Goal: Communication & Community: Answer question/provide support

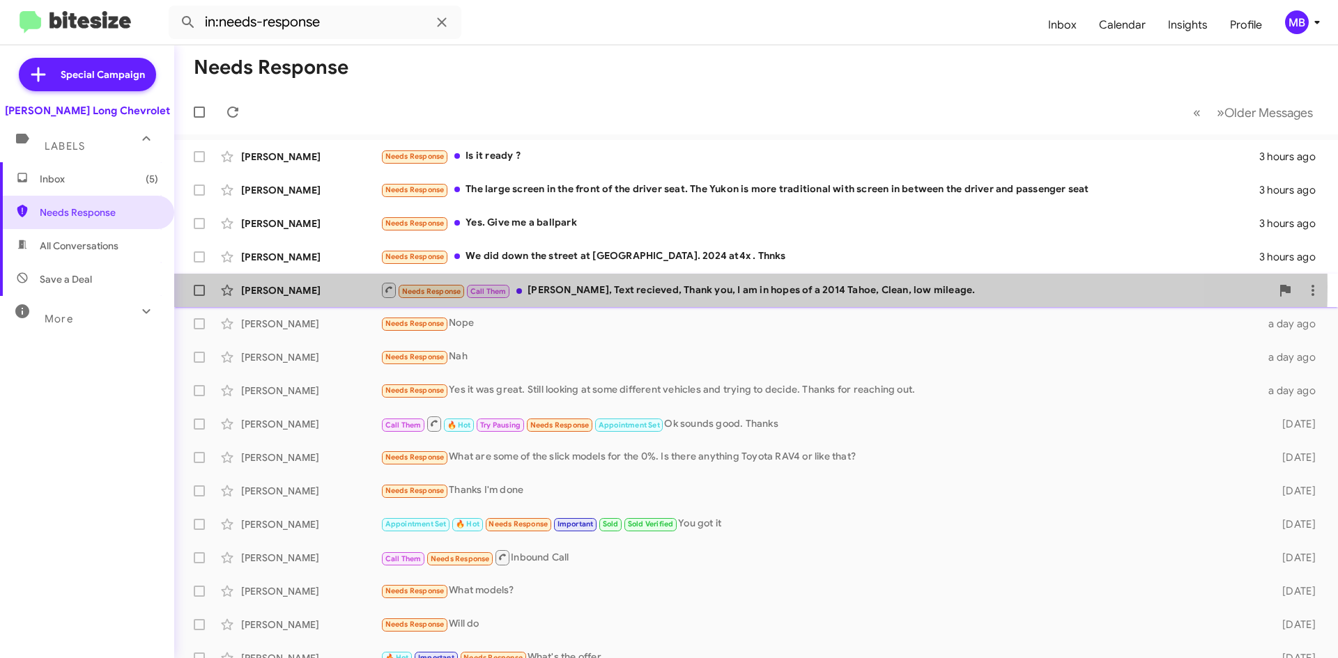
click at [646, 287] on div "Needs Response Call Them [PERSON_NAME], Text recieved, Thank you, I am in hopes…" at bounding box center [825, 289] width 890 height 17
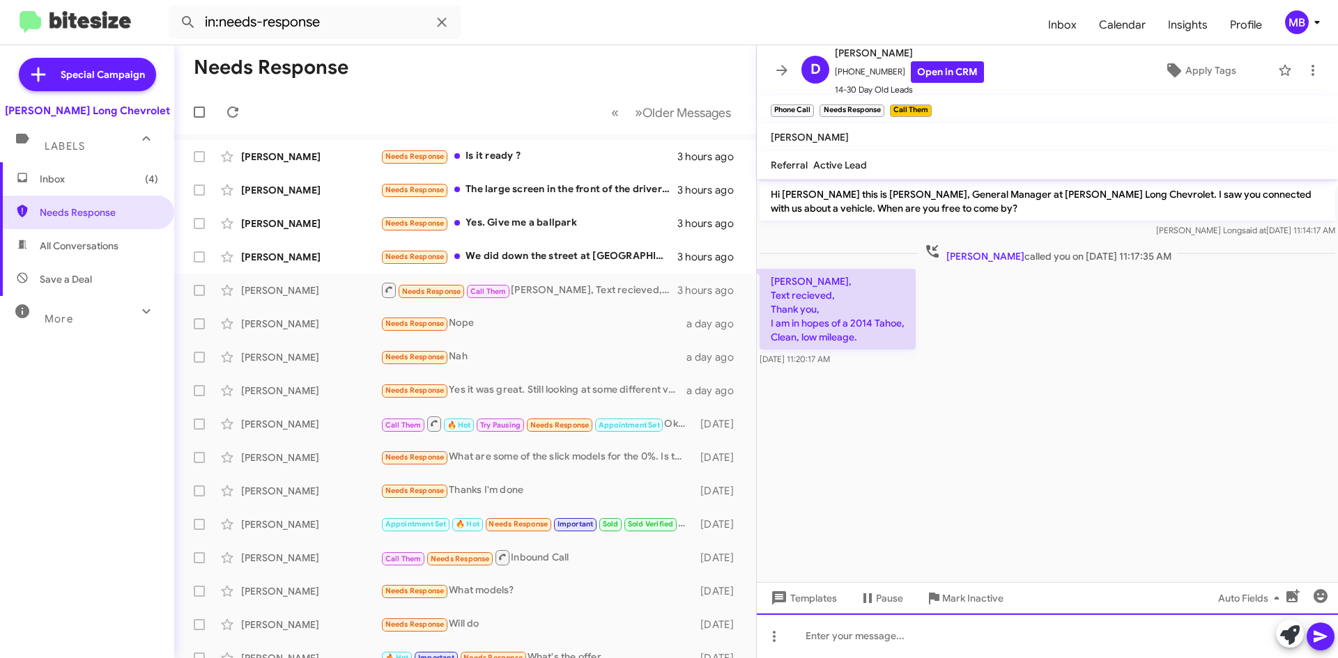
click at [1033, 648] on div at bounding box center [1047, 636] width 581 height 45
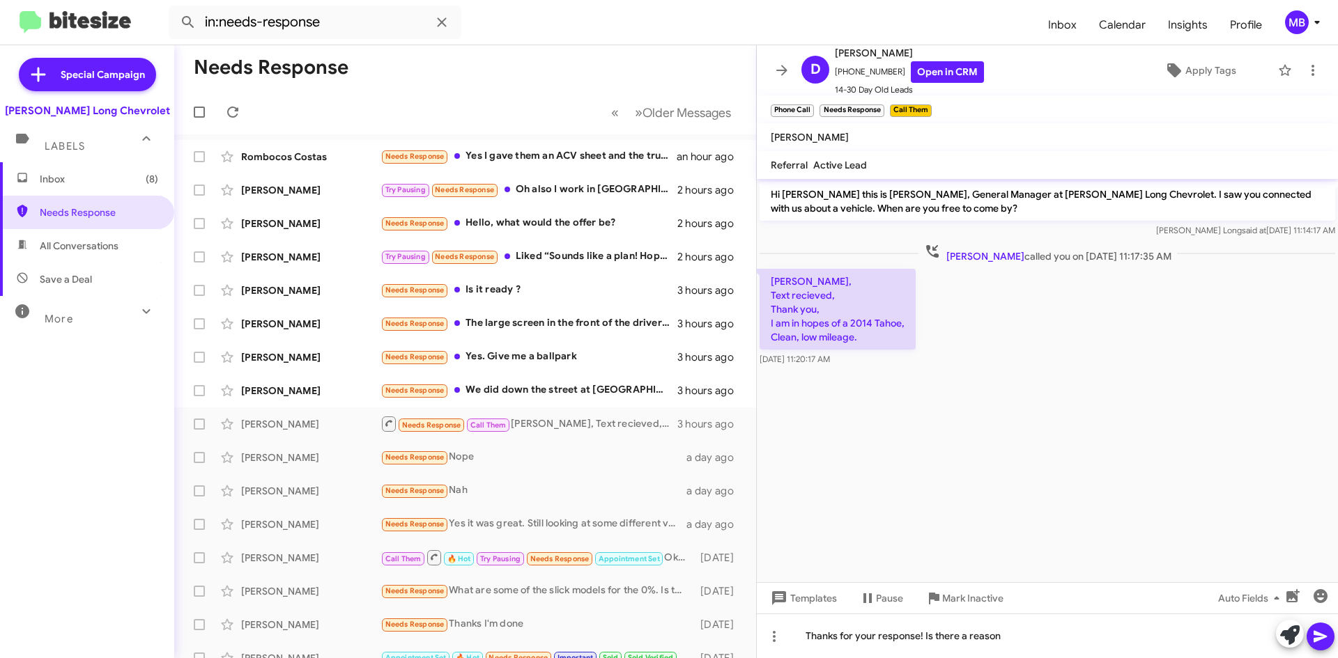
click at [102, 248] on span "All Conversations" at bounding box center [79, 246] width 79 height 14
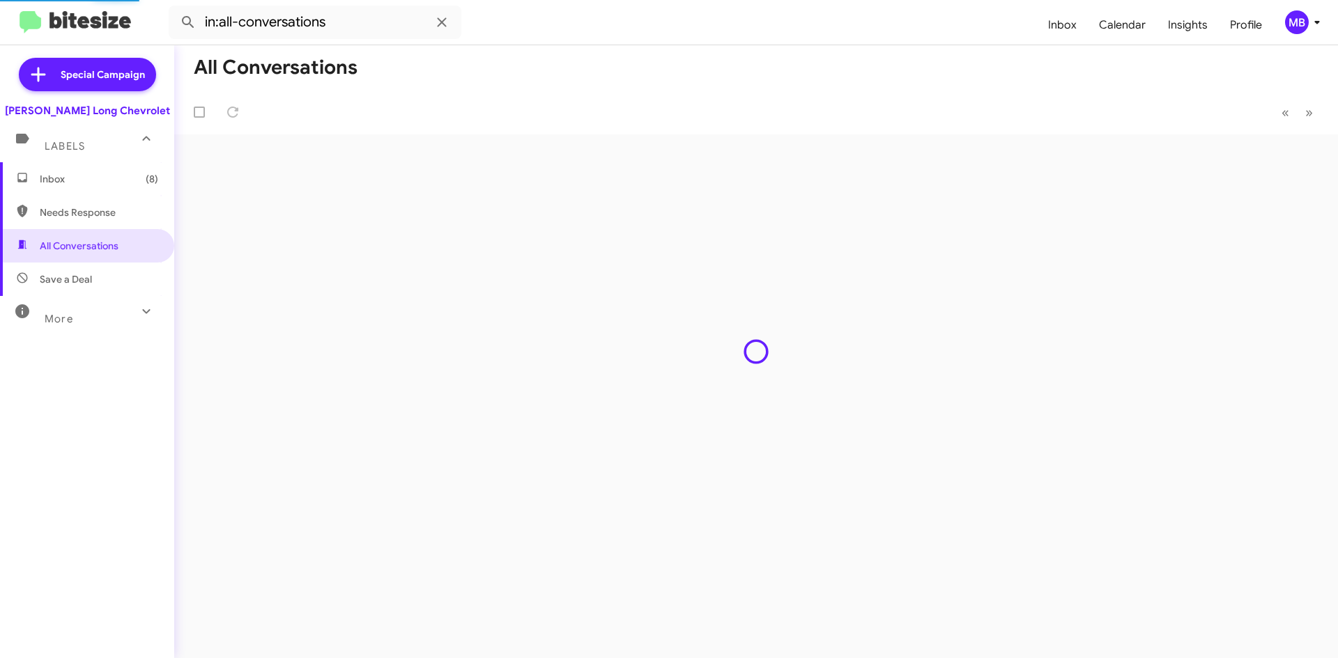
click at [102, 223] on span "Needs Response" at bounding box center [87, 212] width 174 height 33
type input "in:needs-response"
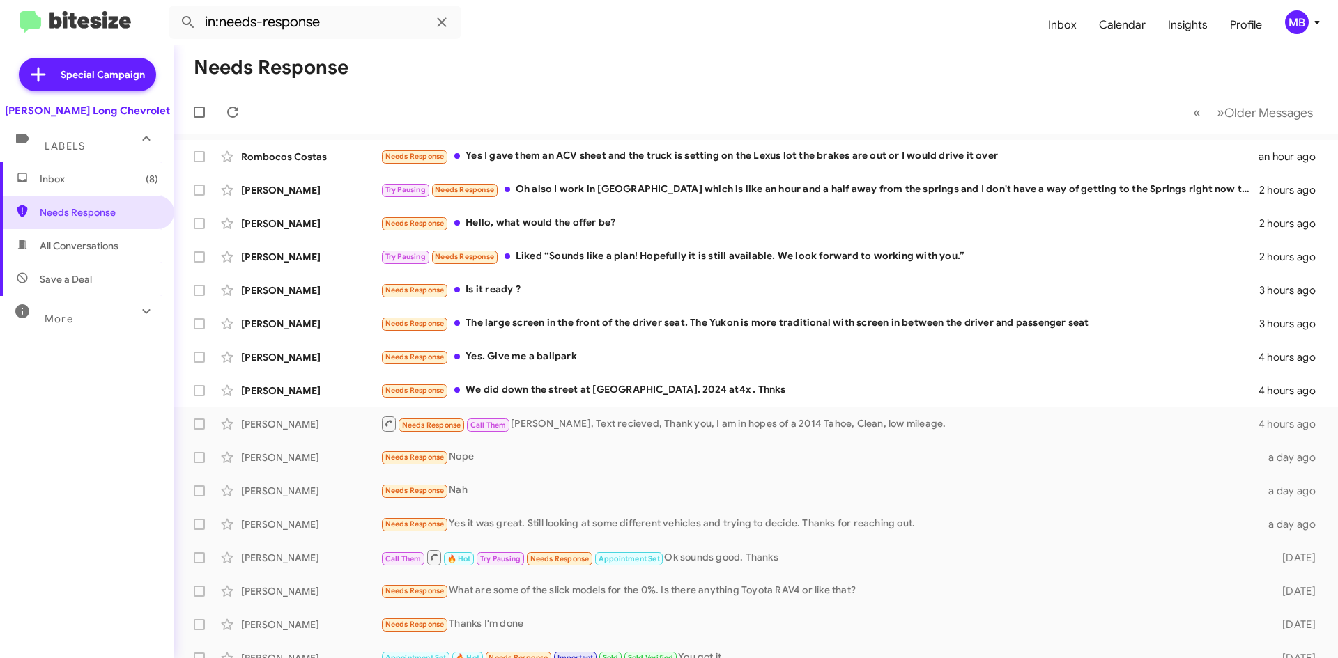
click at [99, 176] on span "Inbox (8)" at bounding box center [99, 179] width 118 height 14
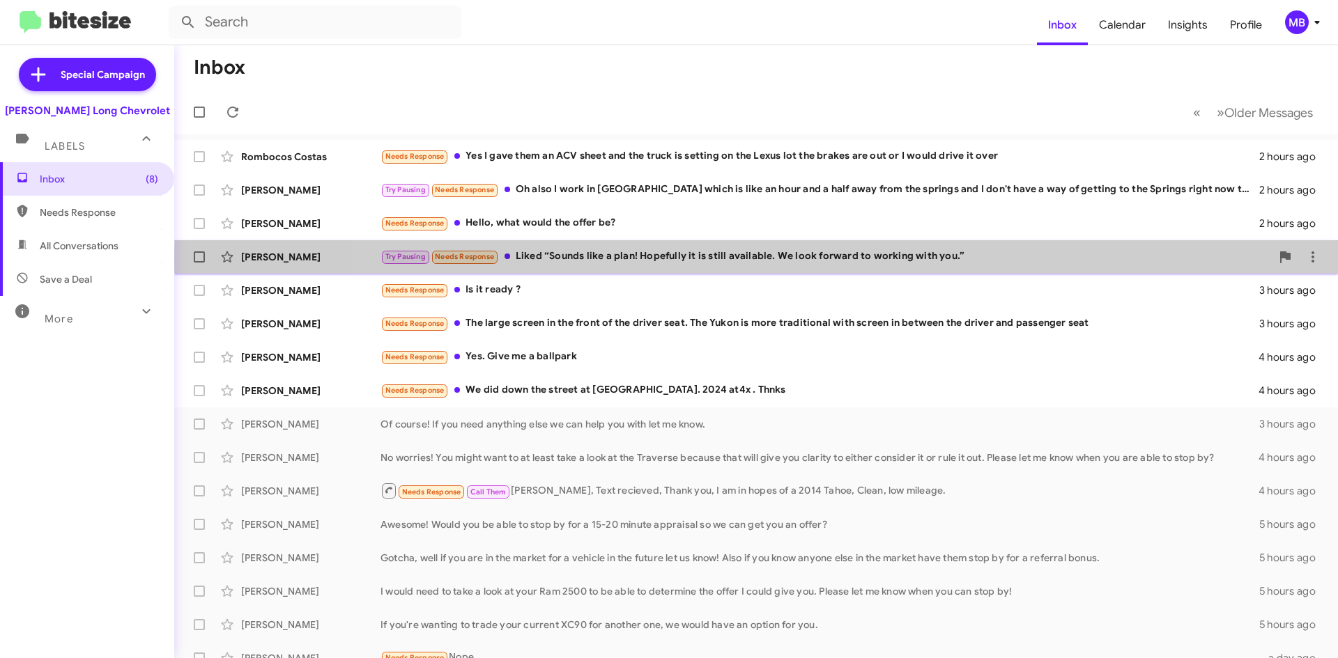
click at [1131, 260] on div "Try Pausing Needs Response Liked “Sounds like a plan! Hopefully it is still ava…" at bounding box center [825, 257] width 890 height 16
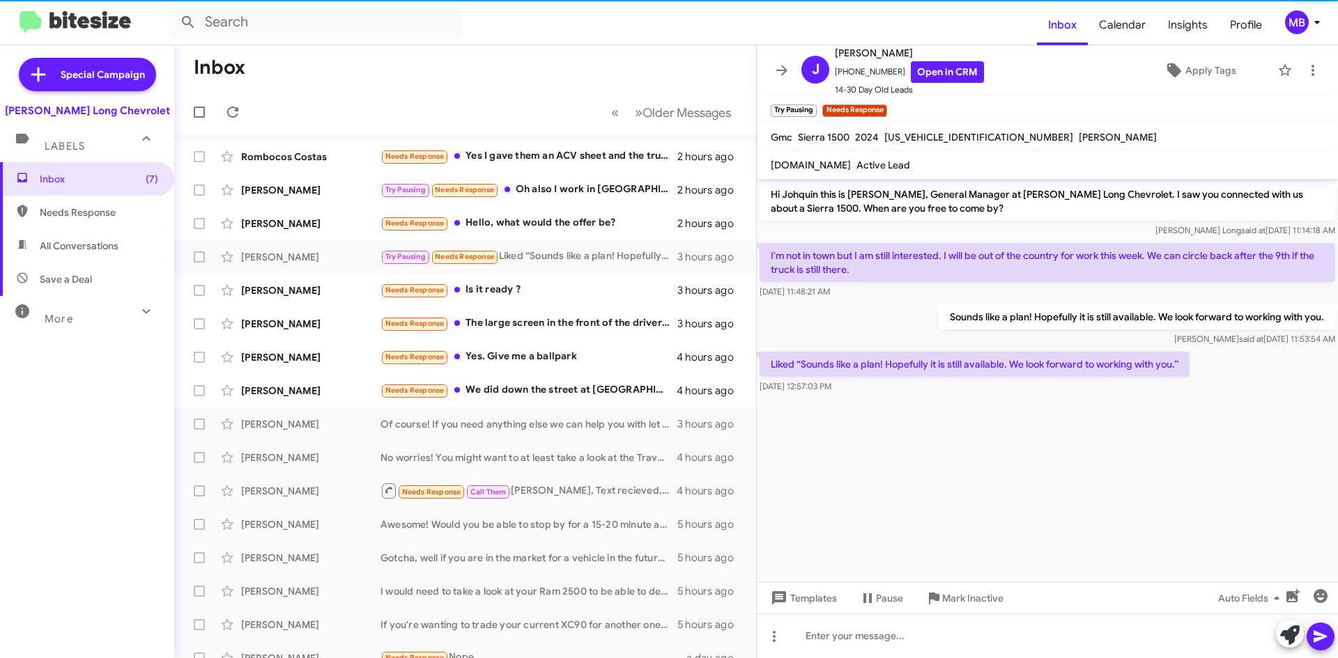
click at [79, 210] on span "Needs Response" at bounding box center [99, 213] width 118 height 14
type input "in:needs-response"
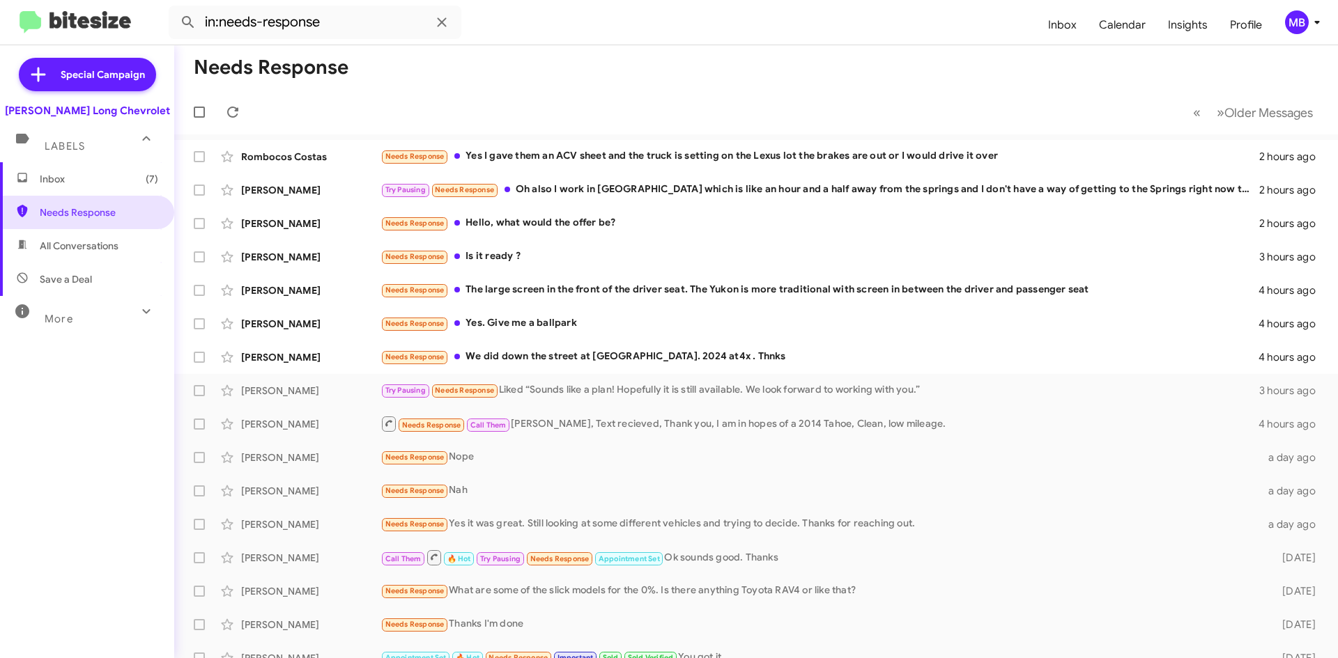
click at [61, 171] on span "Inbox (7)" at bounding box center [87, 178] width 174 height 33
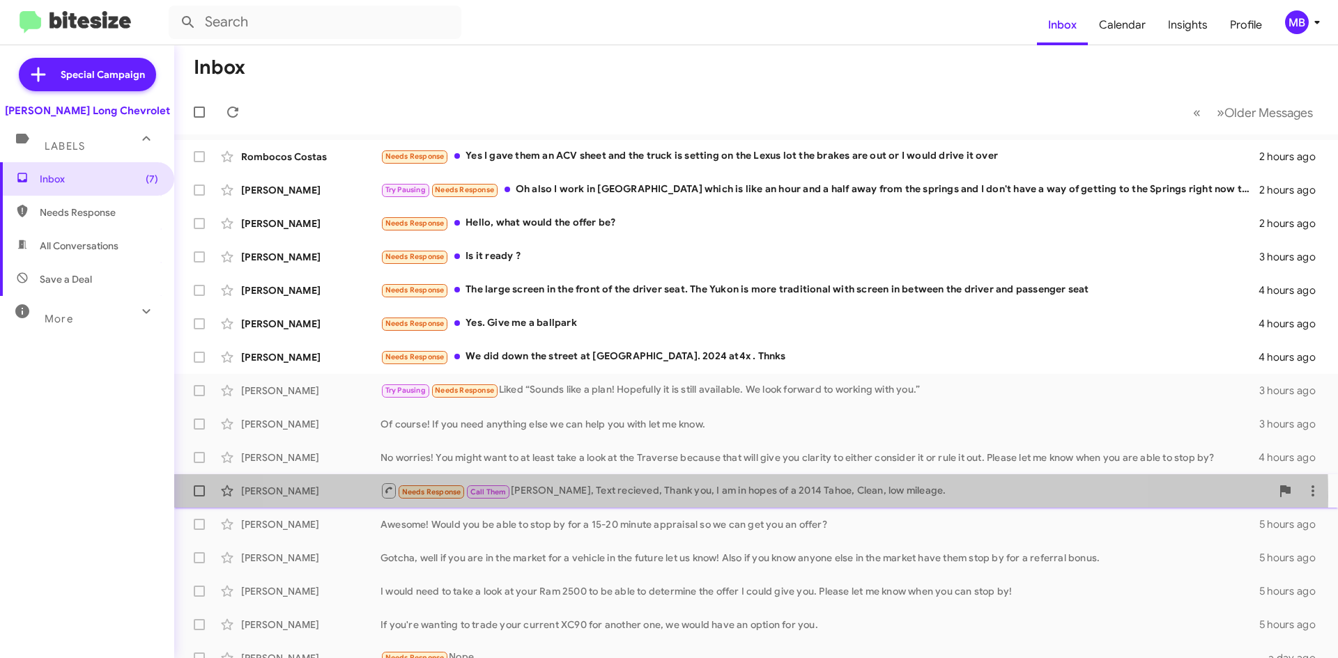
click at [706, 497] on div "Needs Response Call Them [PERSON_NAME], Text recieved, Thank you, I am in hopes…" at bounding box center [825, 490] width 890 height 17
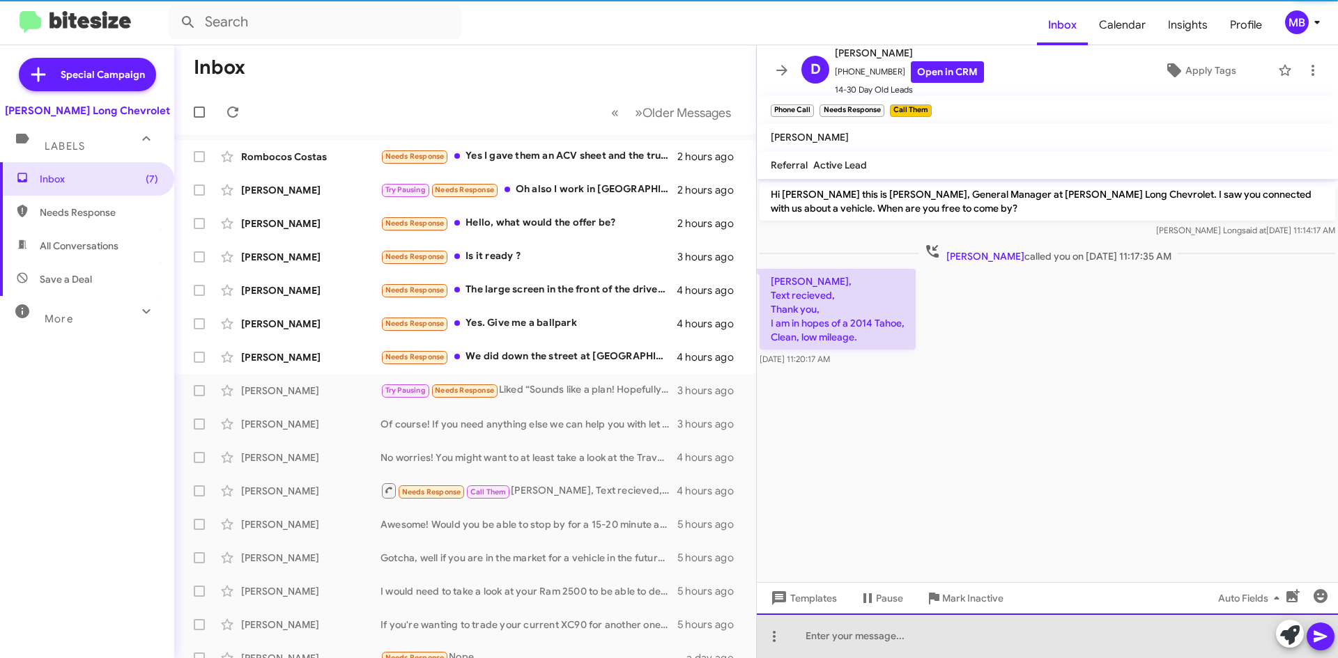
drag, startPoint x: 1193, startPoint y: 646, endPoint x: 1169, endPoint y: 644, distance: 23.8
click at [1180, 645] on div at bounding box center [1047, 636] width 581 height 45
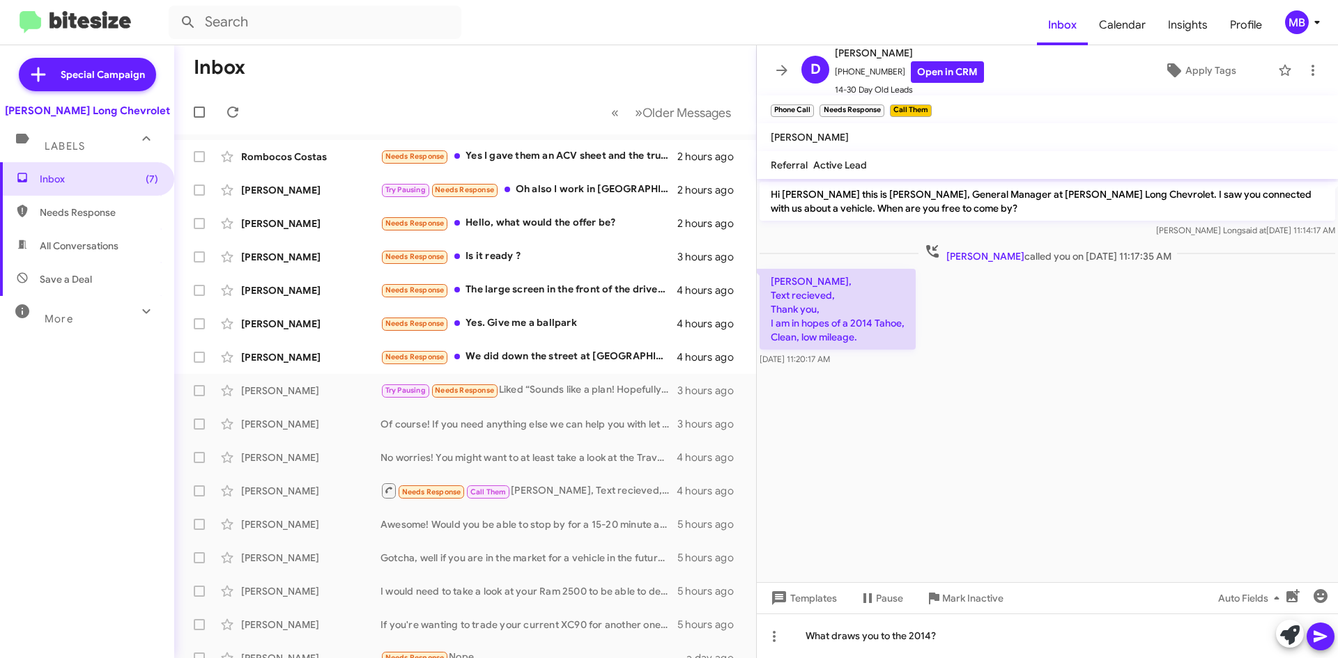
click at [1317, 635] on icon at bounding box center [1319, 637] width 13 height 12
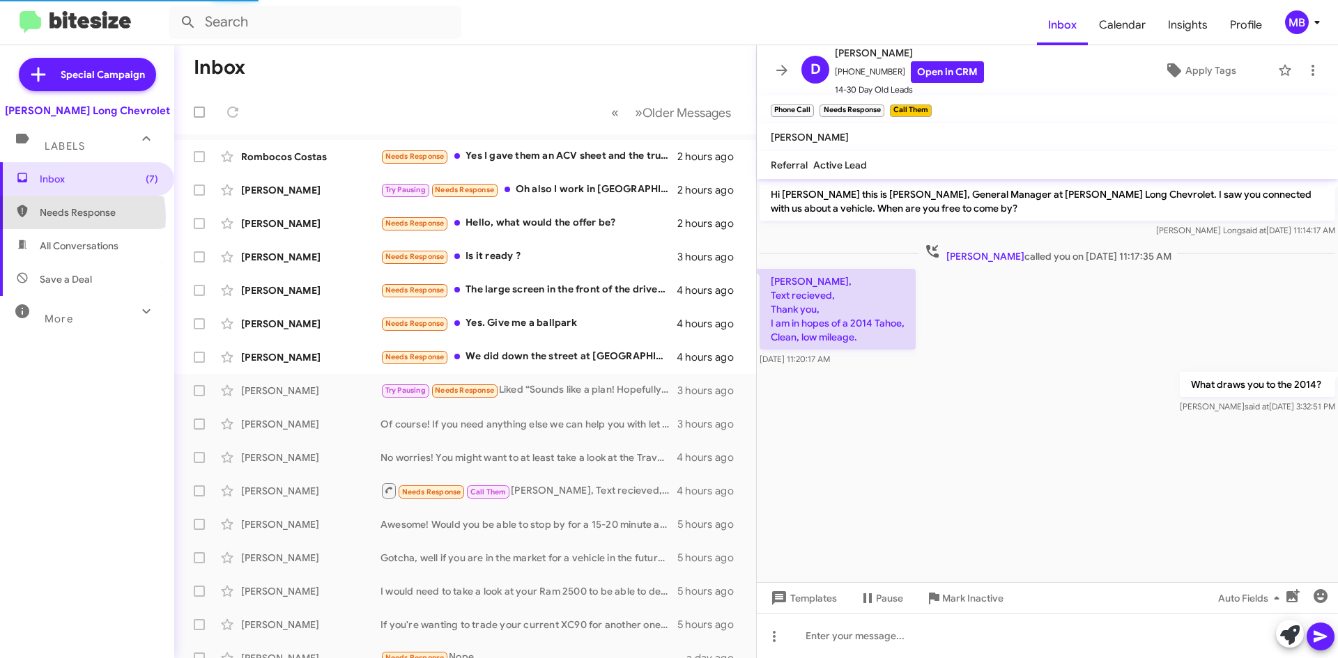
click at [60, 217] on span "Needs Response" at bounding box center [99, 213] width 118 height 14
type input "in:needs-response"
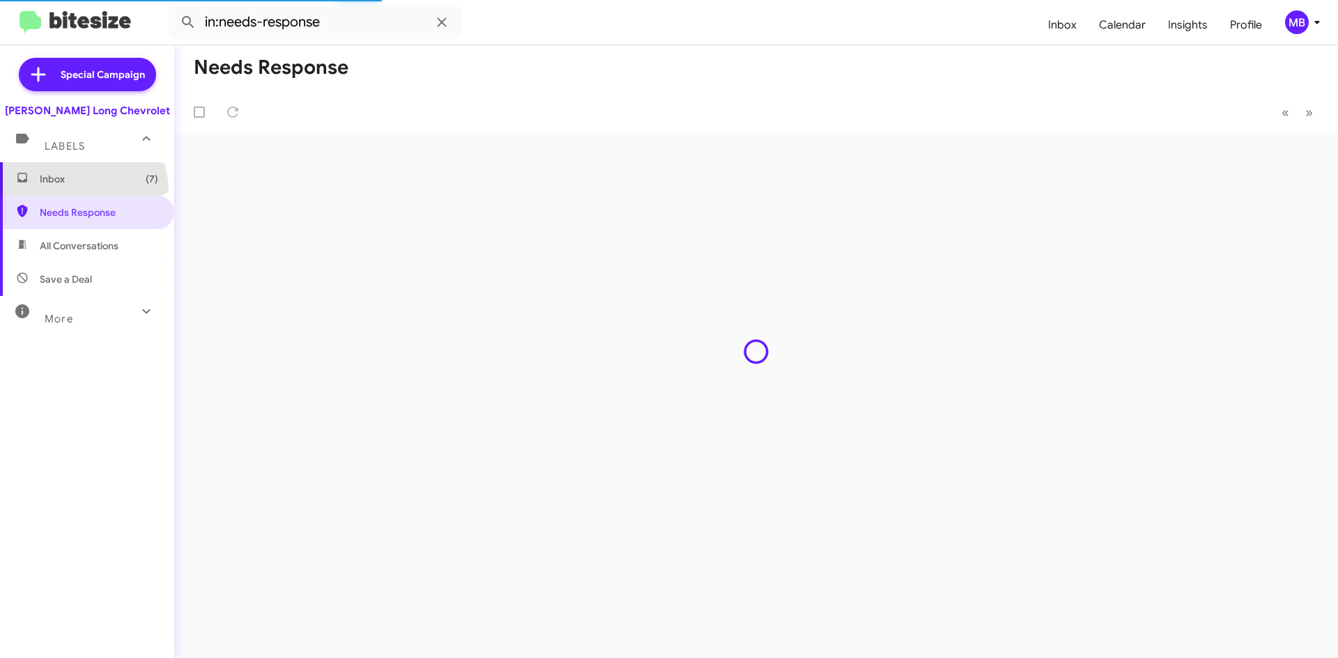
click at [69, 192] on span "Inbox (7)" at bounding box center [87, 178] width 174 height 33
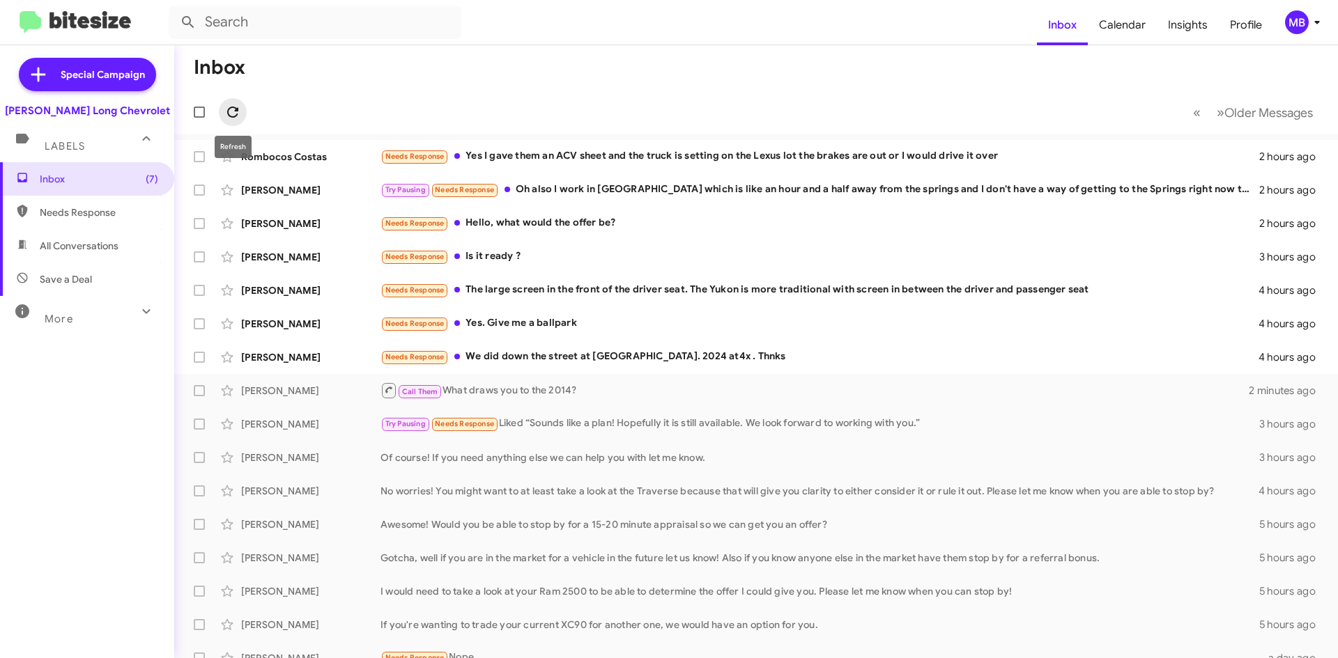
click at [245, 116] on span at bounding box center [233, 112] width 28 height 17
click at [695, 287] on div "Needs Response The large screen in the front of the driver seat. The Yukon is m…" at bounding box center [825, 290] width 890 height 16
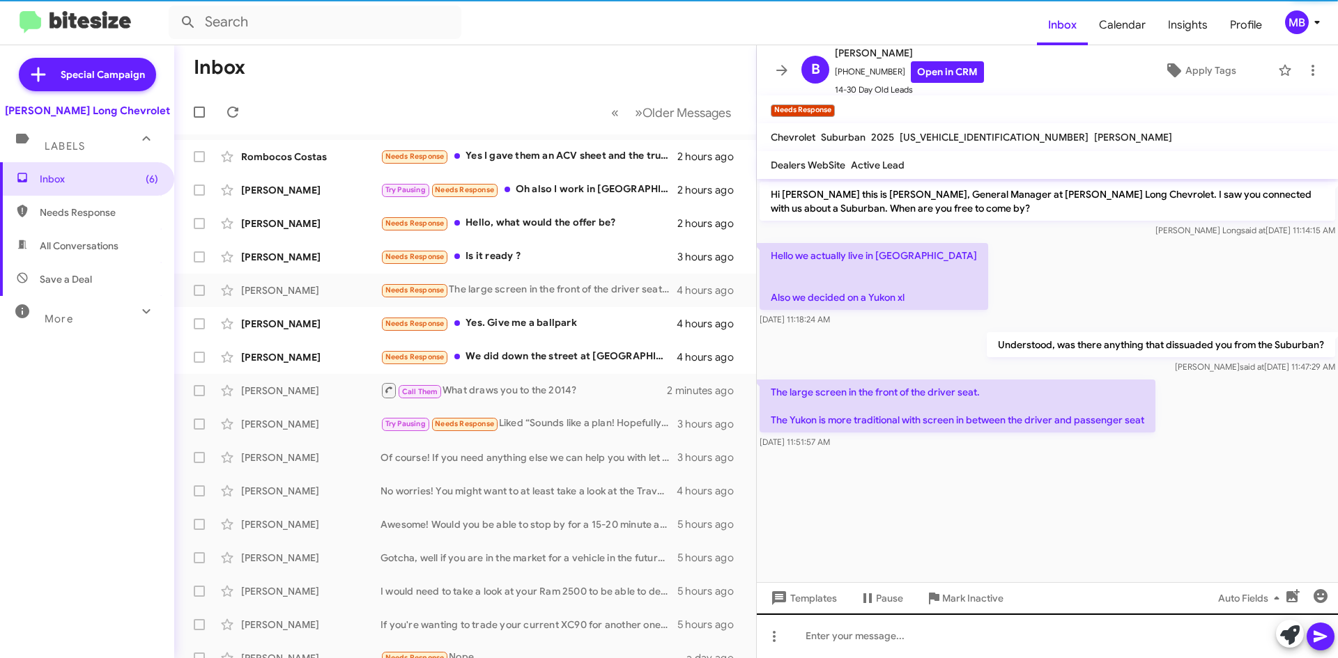
click at [1076, 610] on div "Templates Pause Mark Inactive Auto Fields" at bounding box center [1047, 597] width 581 height 31
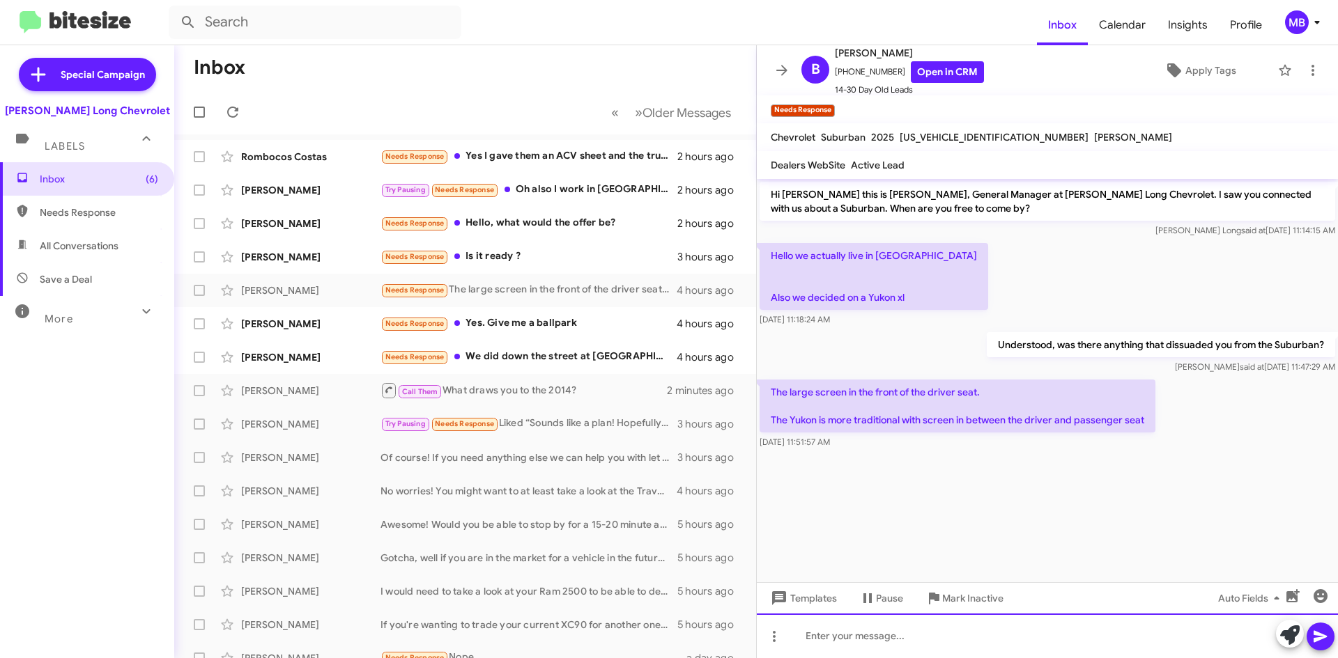
click at [1072, 618] on div at bounding box center [1047, 636] width 581 height 45
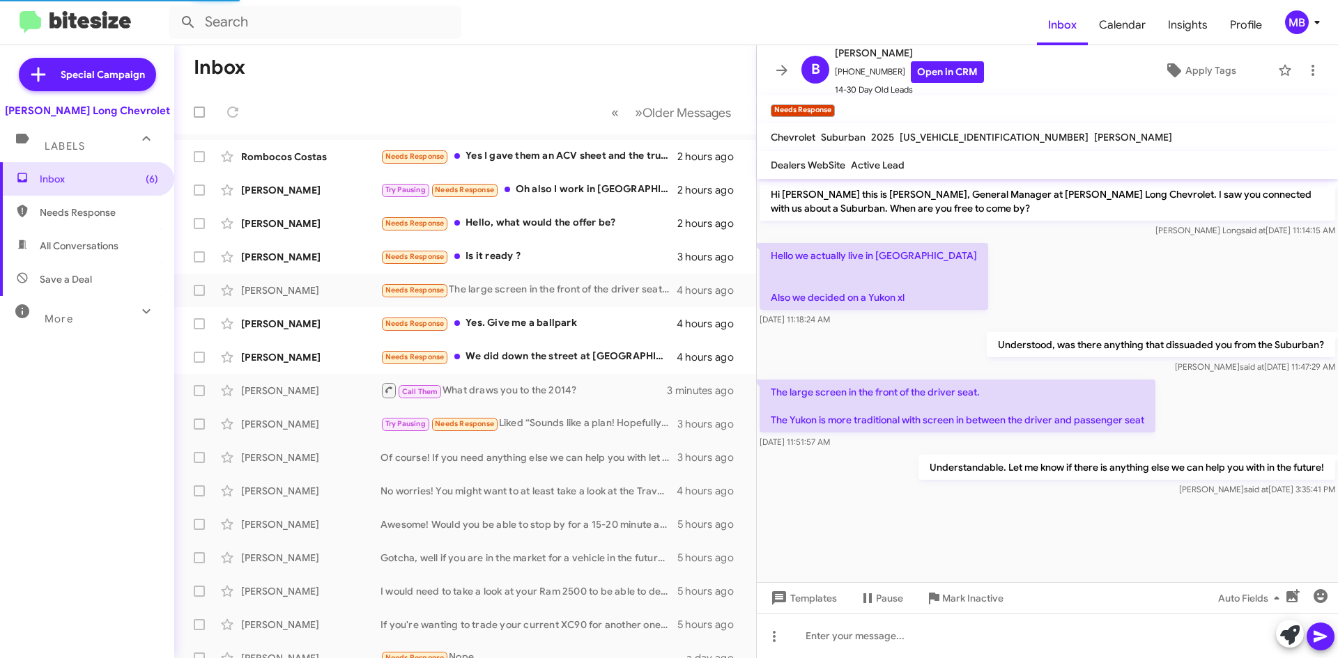
drag, startPoint x: 98, startPoint y: 226, endPoint x: 97, endPoint y: 219, distance: 7.8
click at [98, 226] on span "Needs Response" at bounding box center [87, 212] width 174 height 33
type input "in:needs-response"
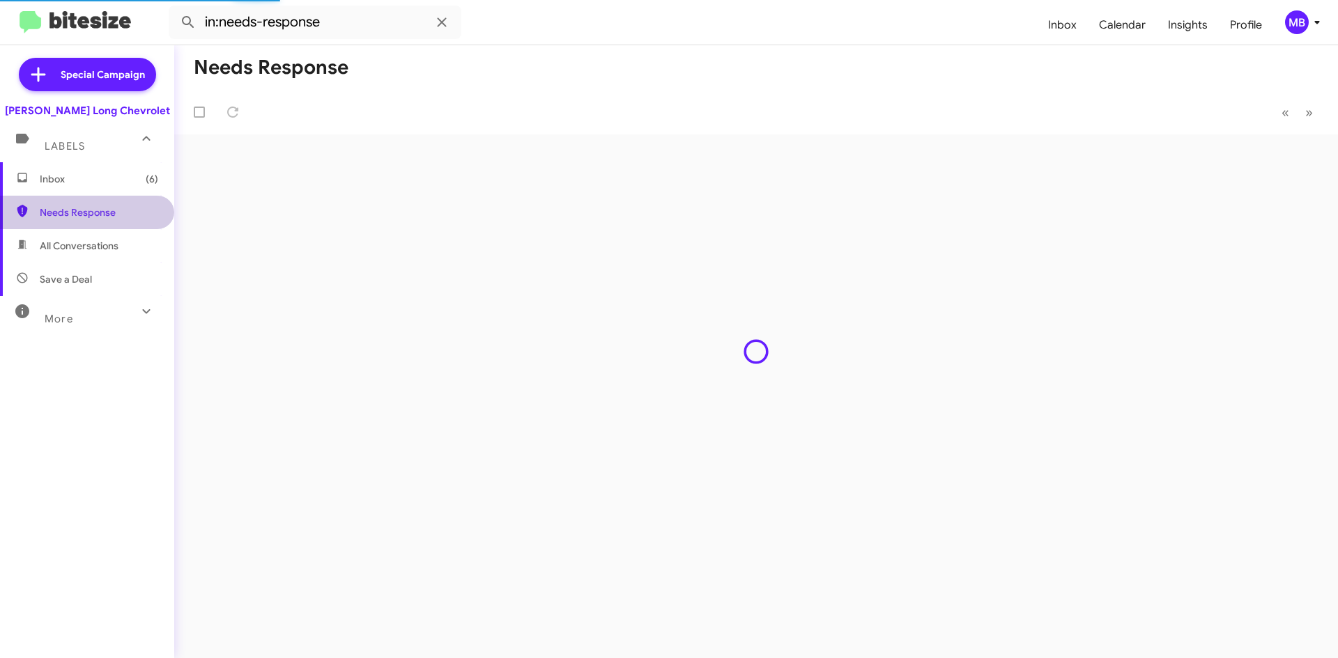
click at [111, 191] on span "Inbox (6)" at bounding box center [87, 178] width 174 height 33
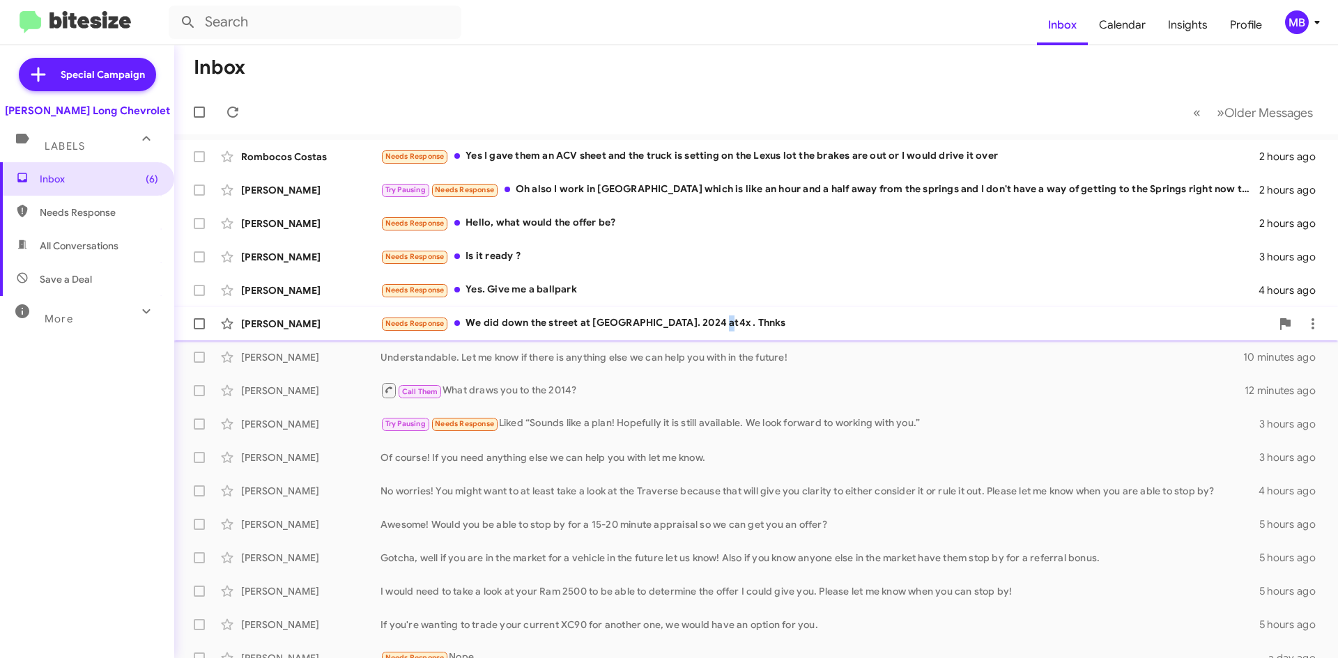
click at [707, 333] on div "[PERSON_NAME] Needs Response We did down the street at [GEOGRAPHIC_DATA]. 2024 …" at bounding box center [755, 324] width 1141 height 28
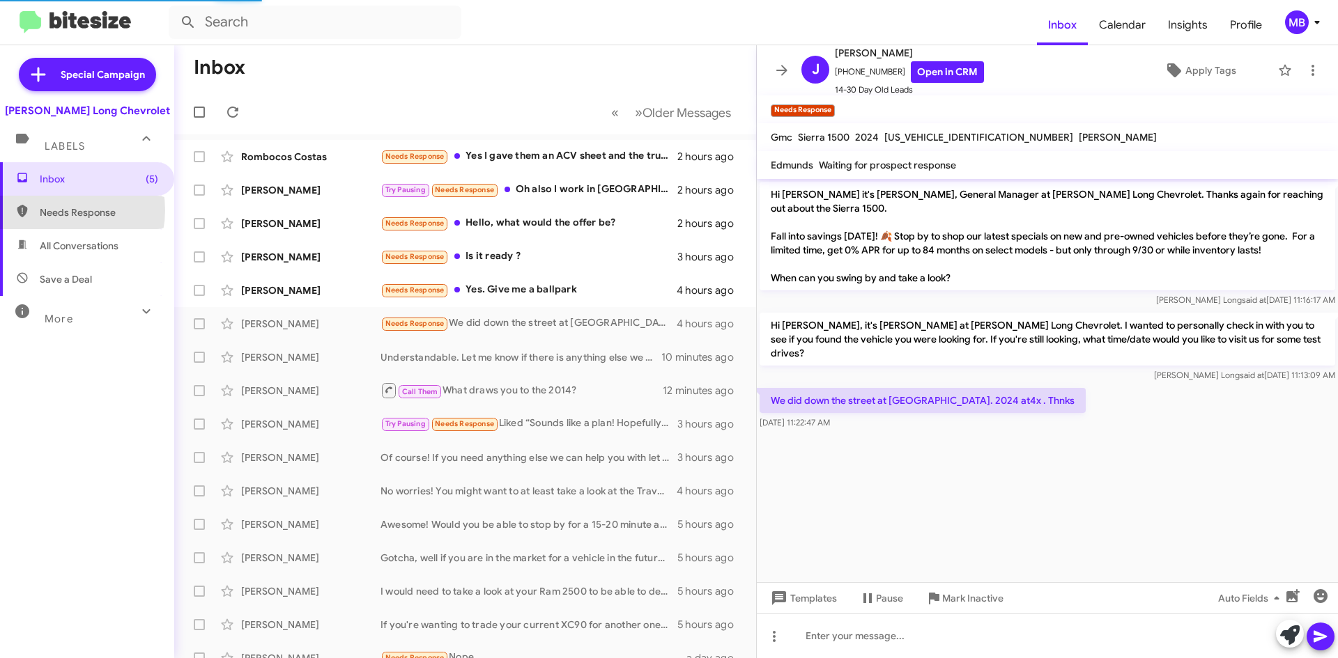
click at [55, 210] on span "Needs Response" at bounding box center [99, 213] width 118 height 14
type input "in:needs-response"
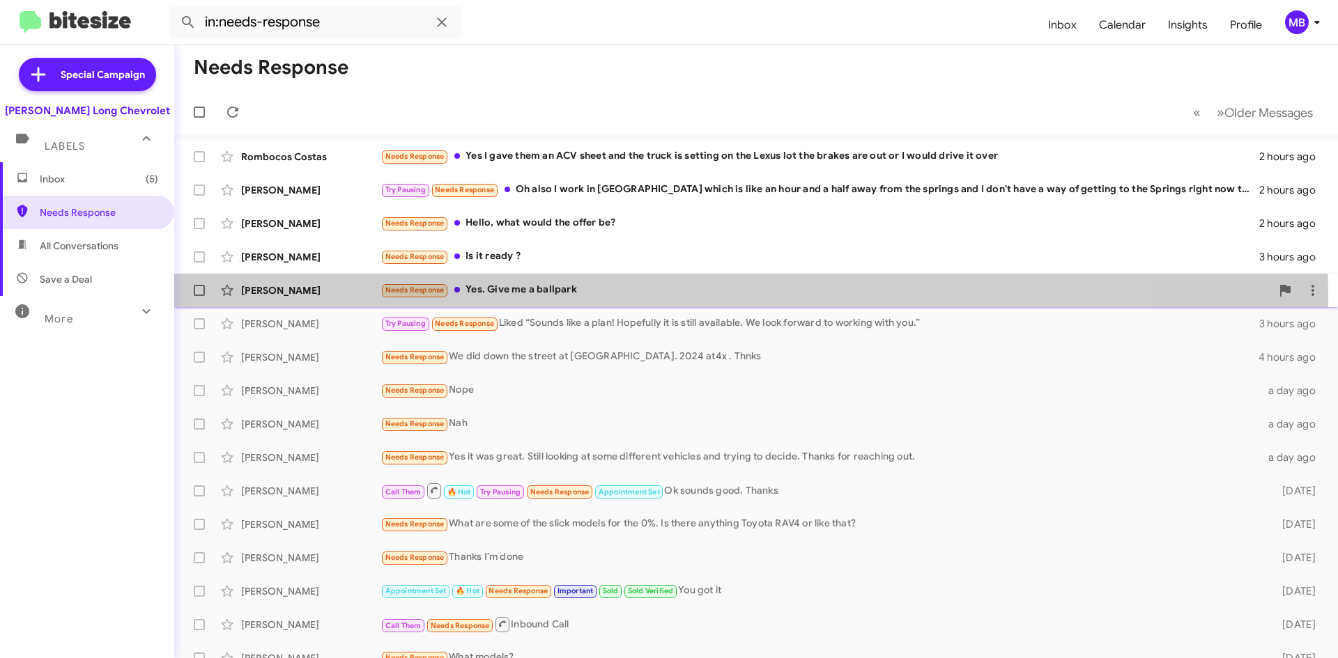
click at [621, 297] on div "Needs Response Yes. Give me a ballpark" at bounding box center [825, 290] width 890 height 16
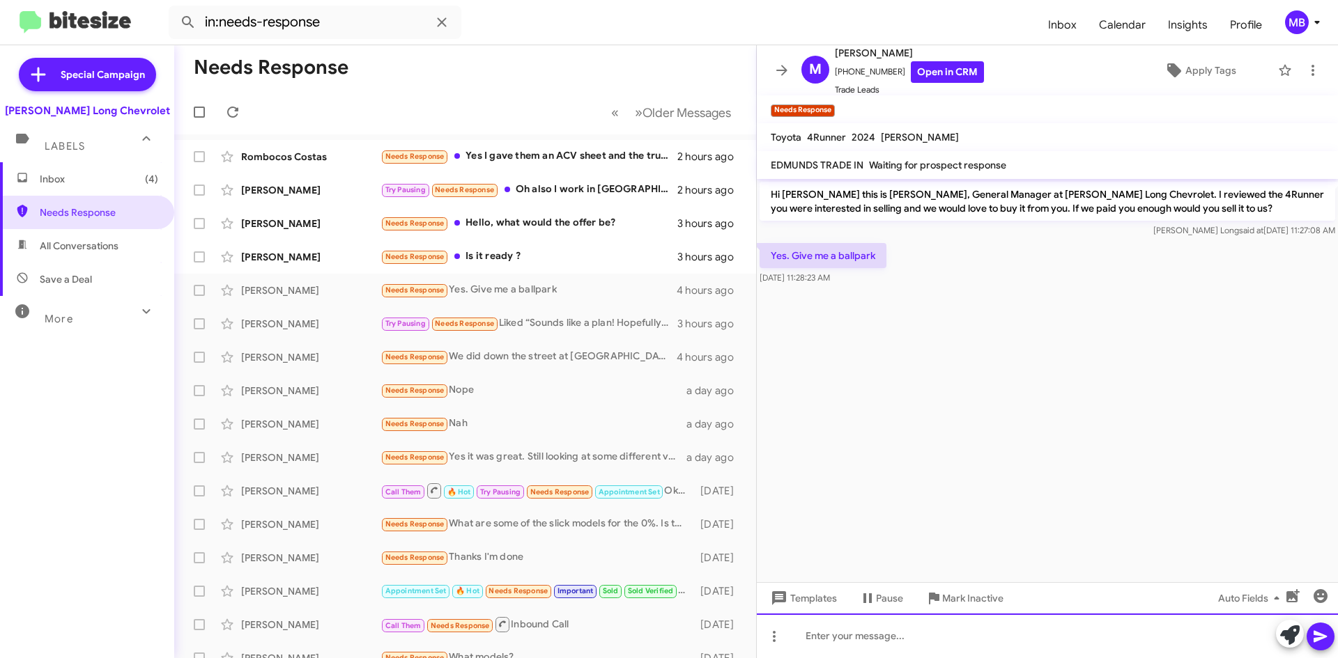
click at [861, 637] on div at bounding box center [1047, 636] width 581 height 45
drag, startPoint x: 861, startPoint y: 637, endPoint x: 872, endPoint y: 626, distance: 16.3
click at [872, 626] on div at bounding box center [1047, 636] width 581 height 45
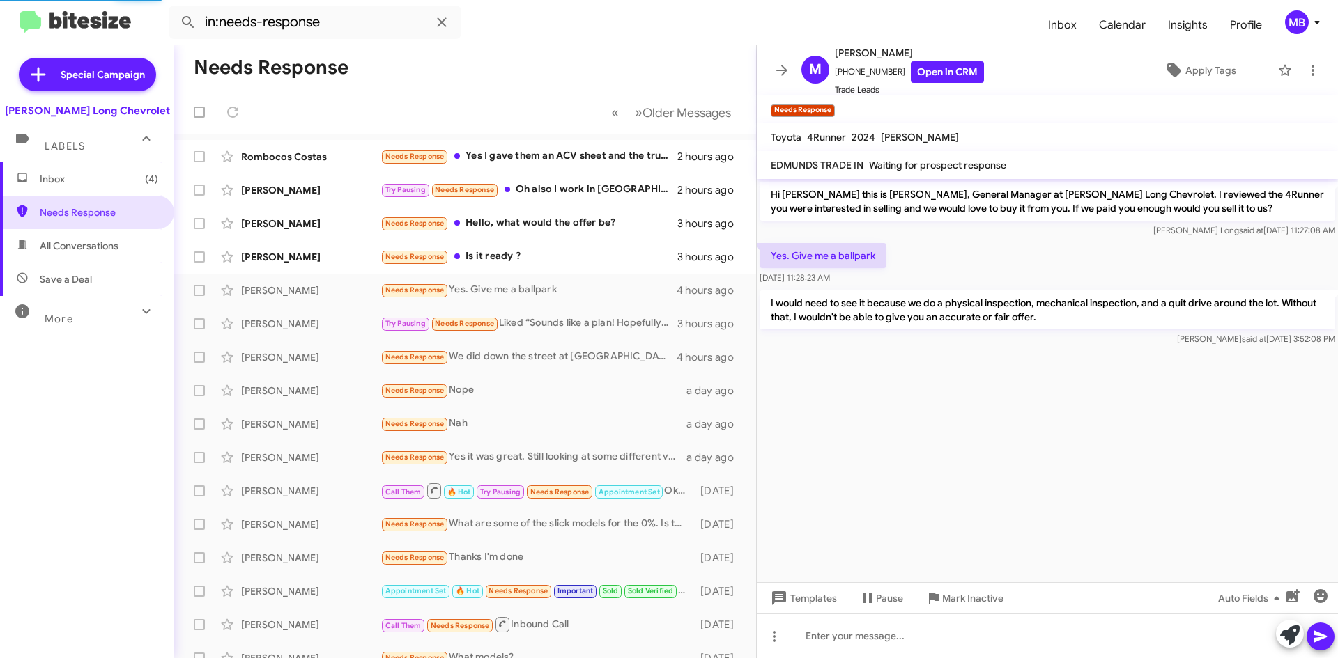
click at [82, 240] on span "All Conversations" at bounding box center [79, 246] width 79 height 14
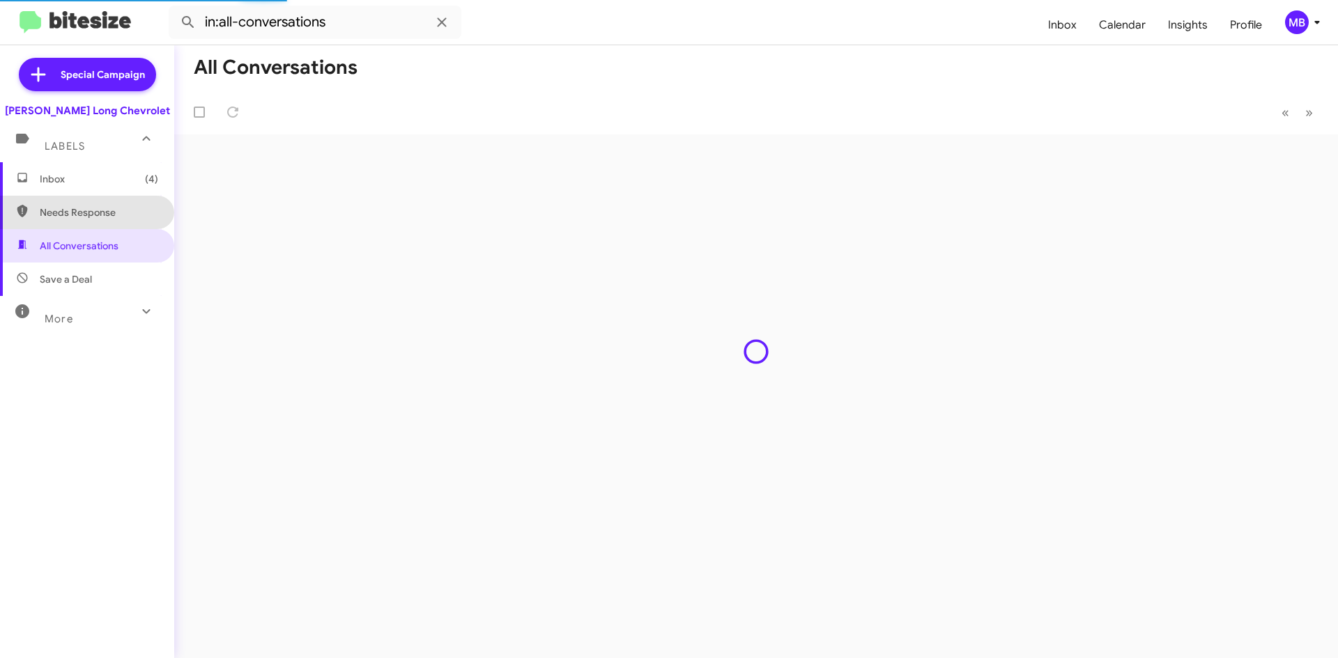
click at [96, 224] on span "Needs Response" at bounding box center [87, 212] width 174 height 33
type input "in:needs-response"
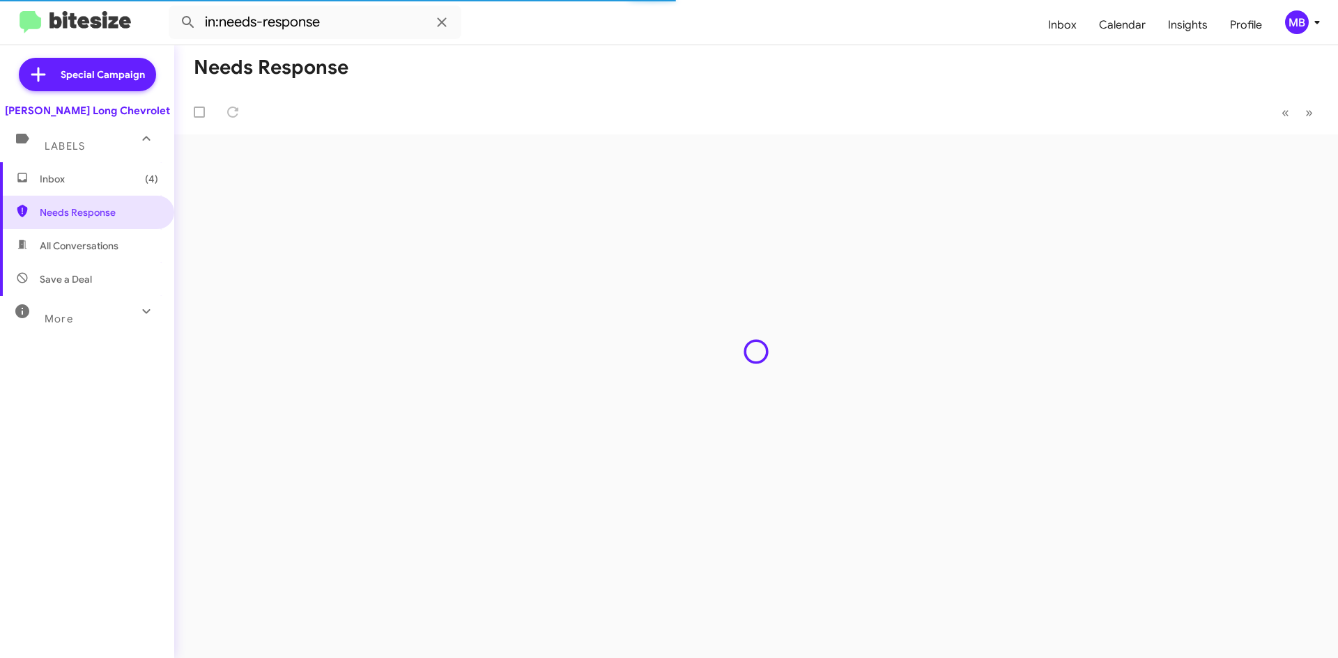
click at [93, 173] on span "Inbox (4)" at bounding box center [99, 179] width 118 height 14
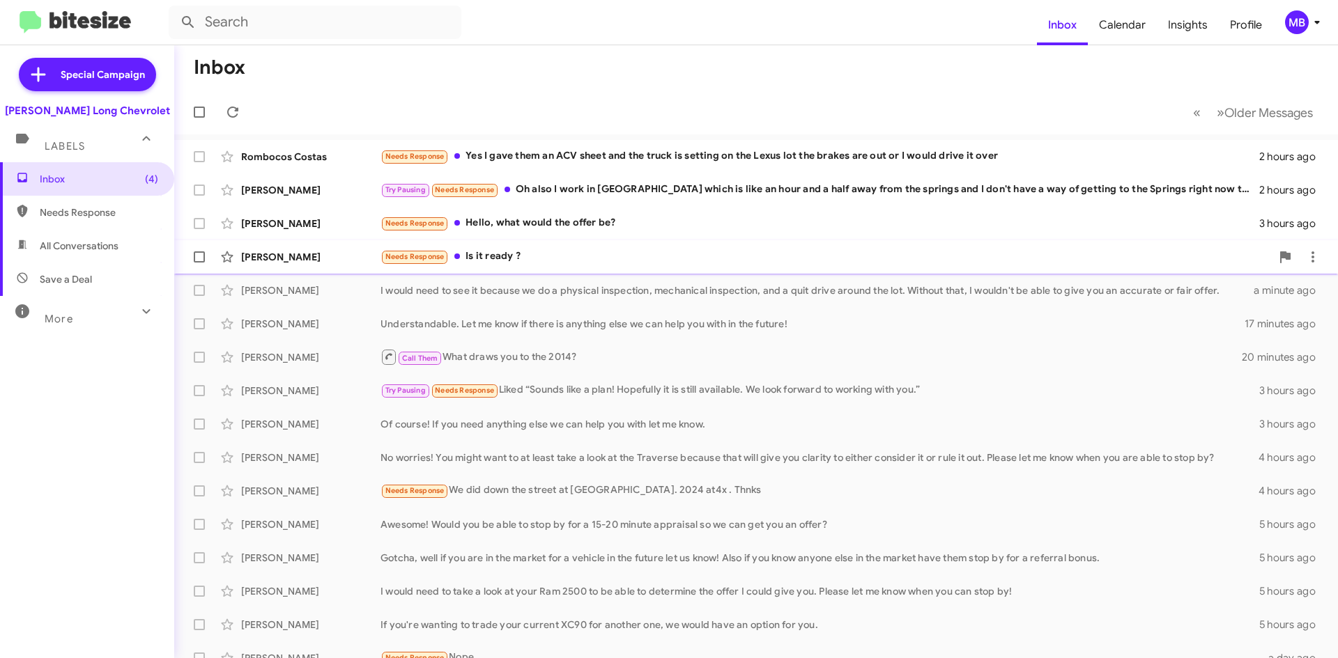
click at [679, 261] on div "Needs Response Is it ready ?" at bounding box center [825, 257] width 890 height 16
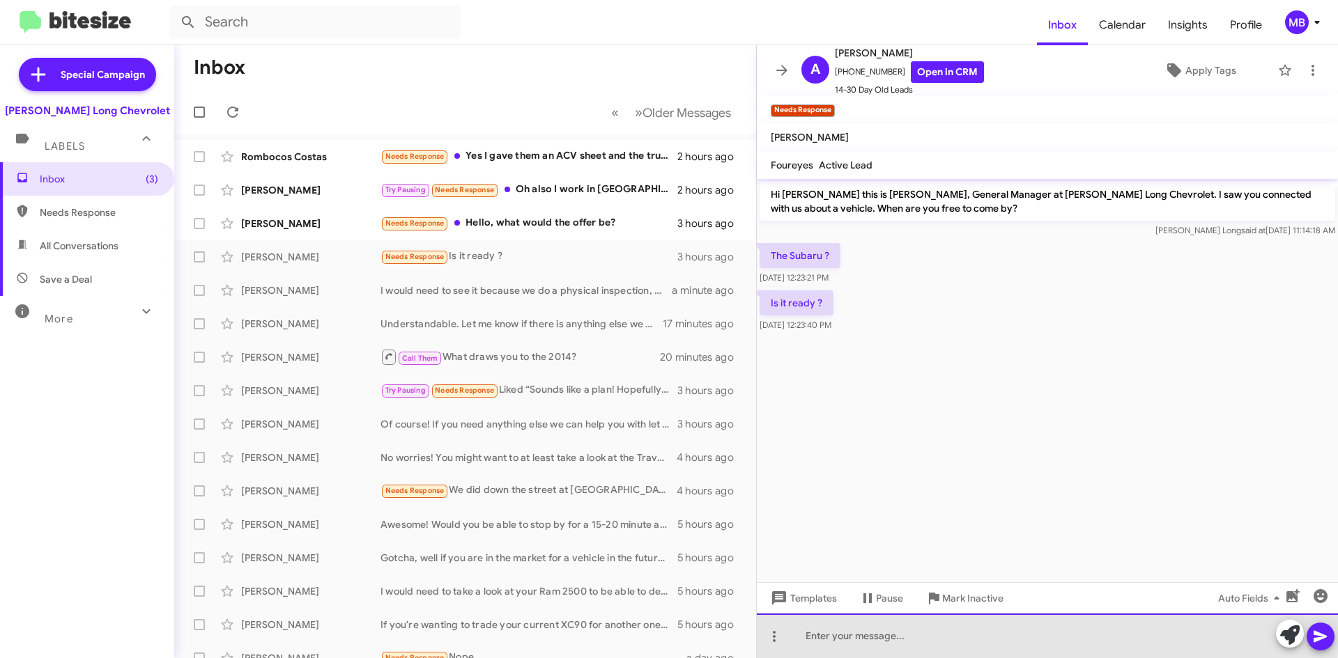
click at [958, 631] on div at bounding box center [1047, 636] width 581 height 45
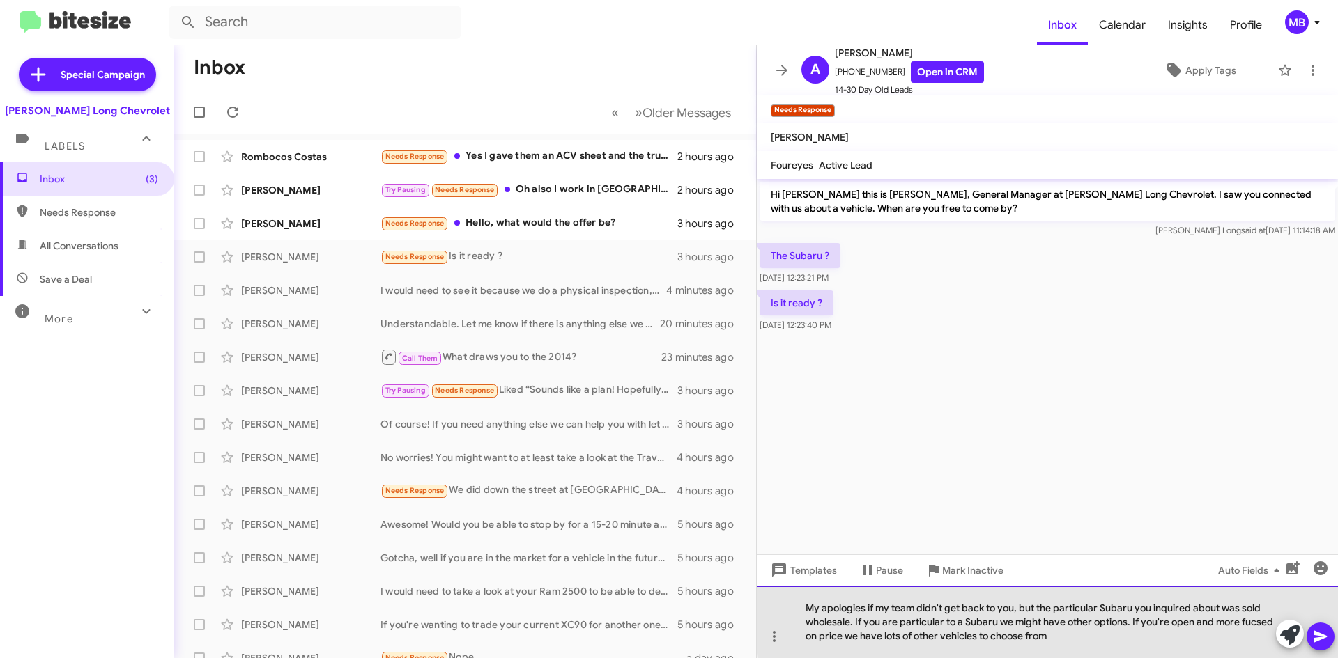
click at [1248, 617] on div "My apologies if my team didn't get back to you, but the particular Subaru you i…" at bounding box center [1047, 622] width 581 height 72
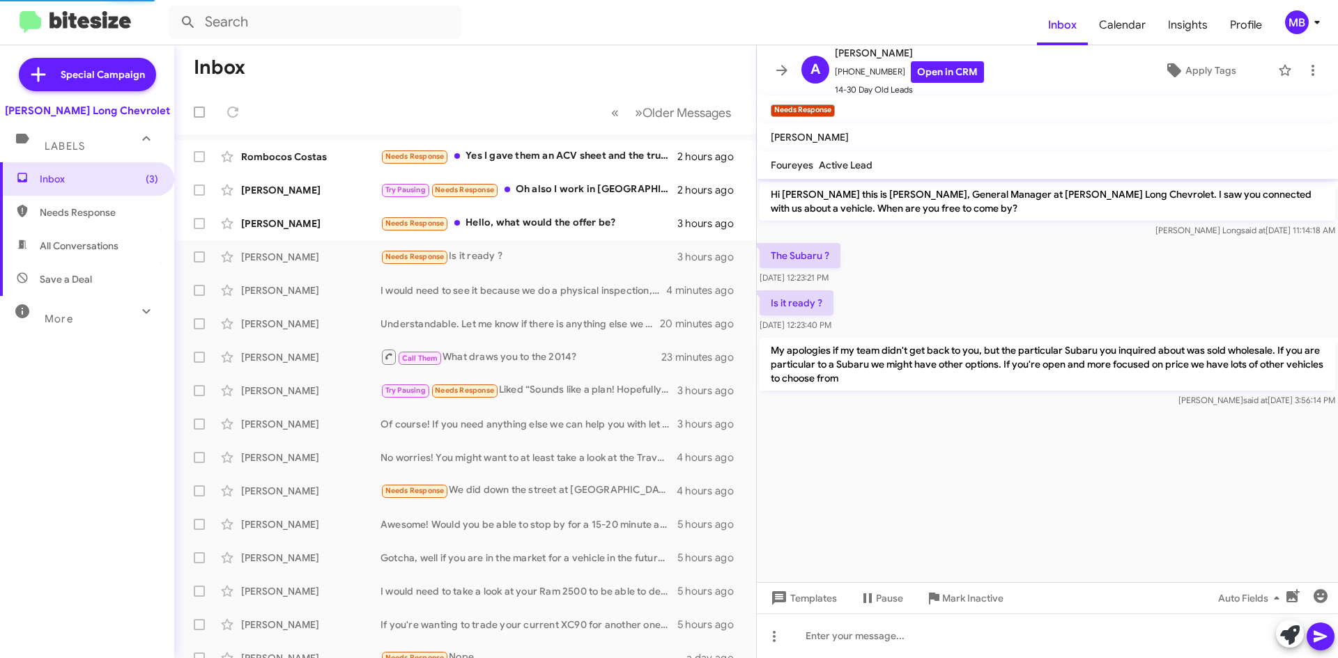
click at [61, 205] on span "Needs Response" at bounding box center [87, 212] width 174 height 33
type input "in:needs-response"
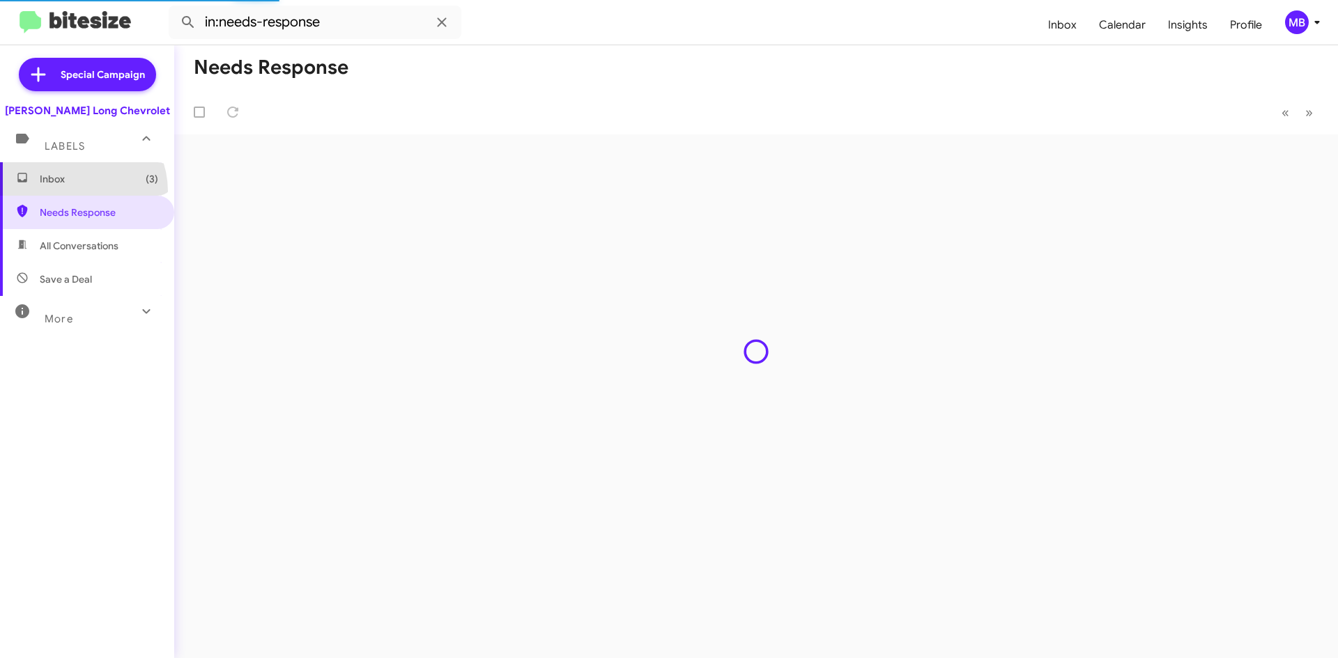
click at [70, 192] on span "Inbox (3)" at bounding box center [87, 178] width 174 height 33
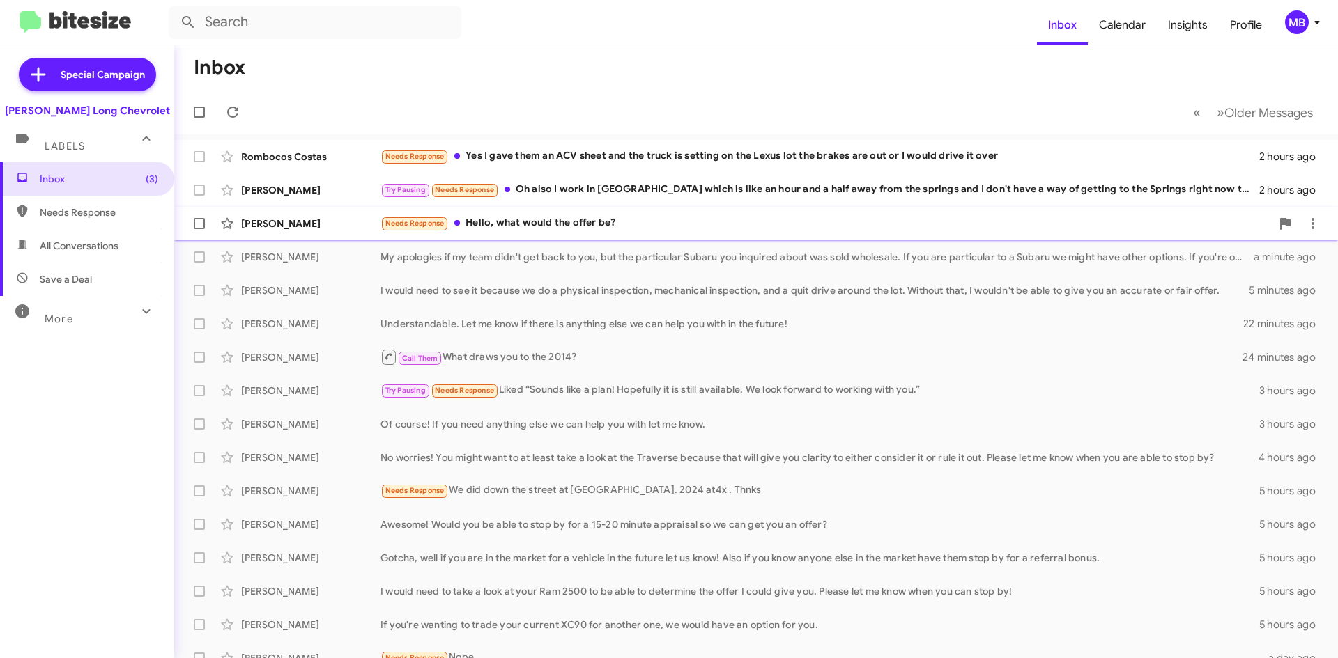
click at [578, 216] on div "Needs Response Hello, what would the offer be?" at bounding box center [825, 223] width 890 height 16
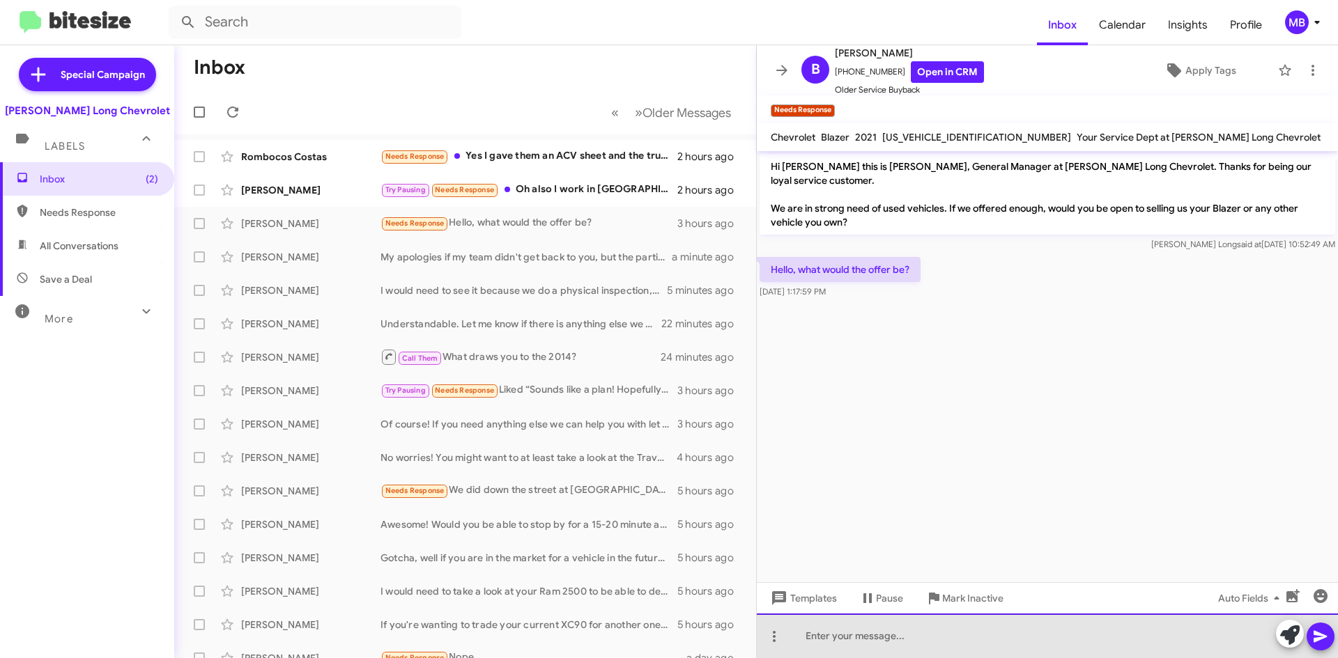
click at [1046, 638] on div at bounding box center [1047, 636] width 581 height 45
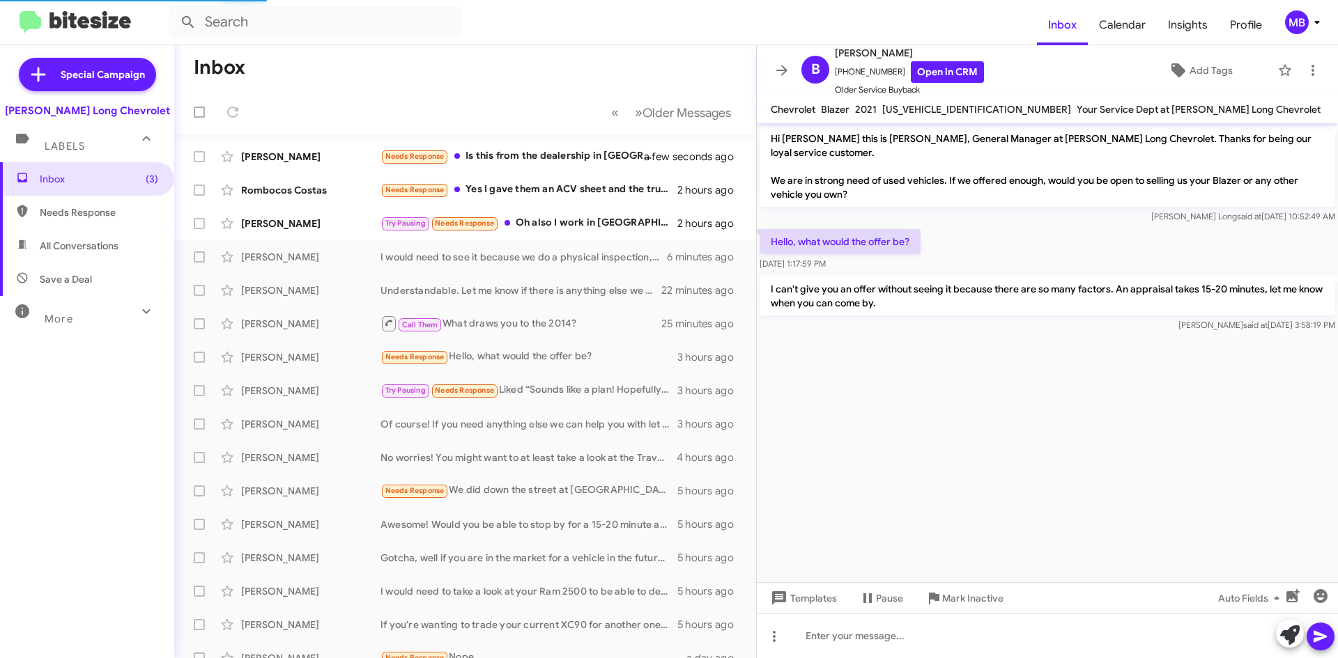
click at [27, 207] on span "Needs Response" at bounding box center [87, 212] width 174 height 33
type input "in:needs-response"
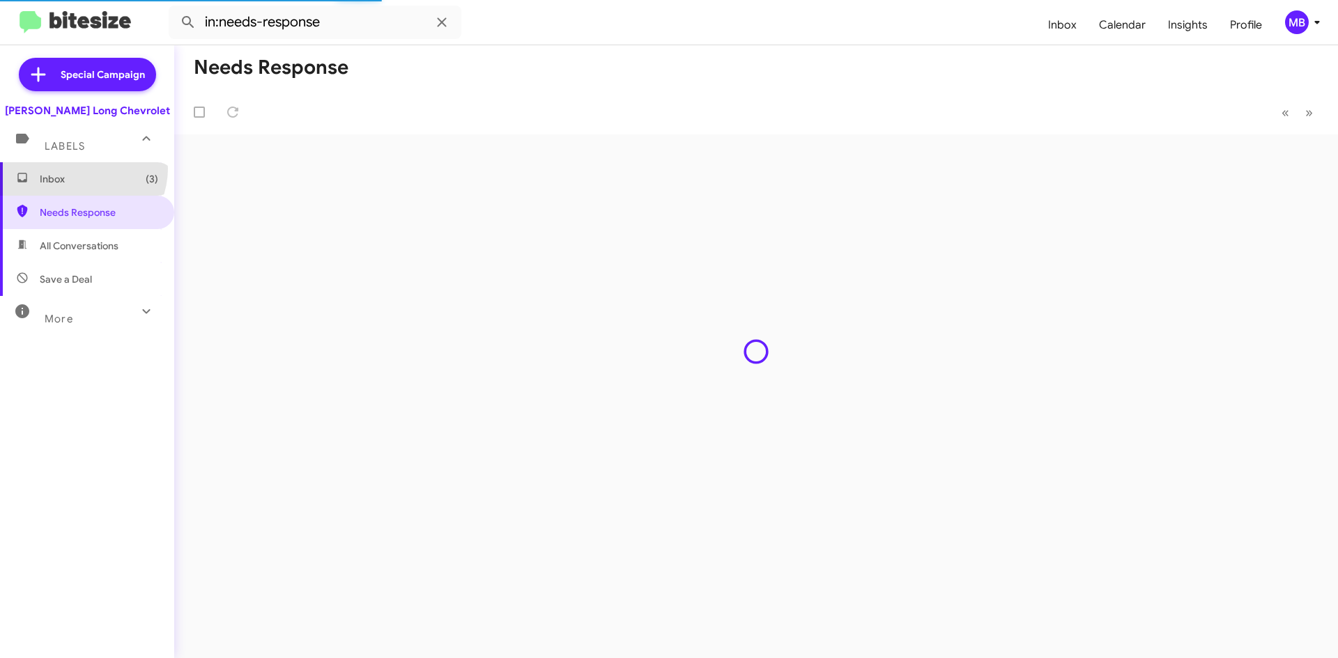
click at [82, 169] on span "Inbox (3)" at bounding box center [87, 178] width 174 height 33
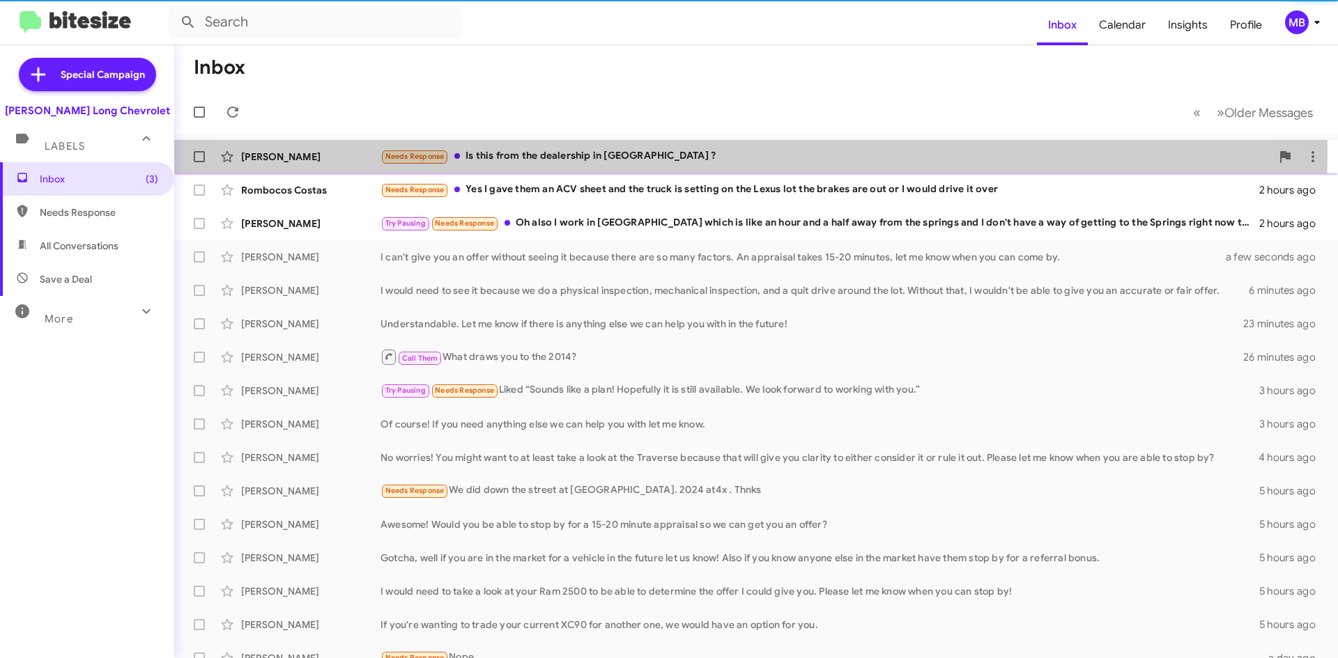
click at [681, 153] on div "Needs Response Is this from the dealership in [GEOGRAPHIC_DATA] ?" at bounding box center [825, 156] width 890 height 16
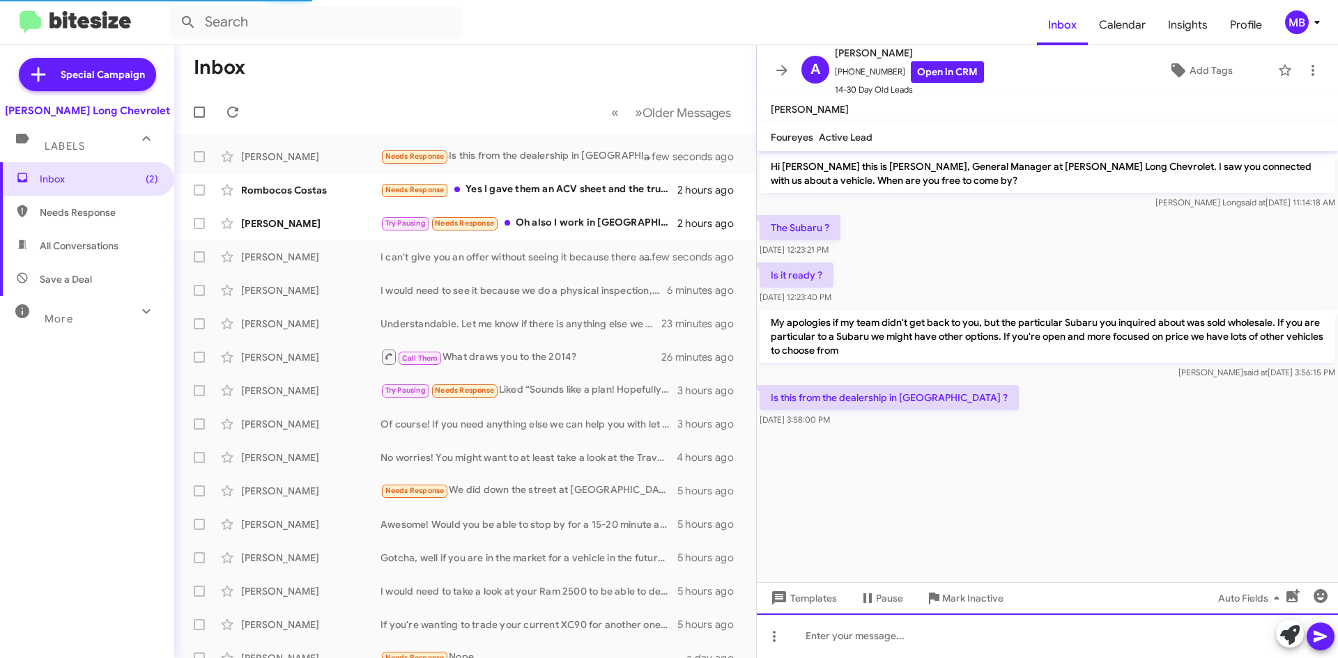
click at [919, 624] on div at bounding box center [1047, 636] width 581 height 45
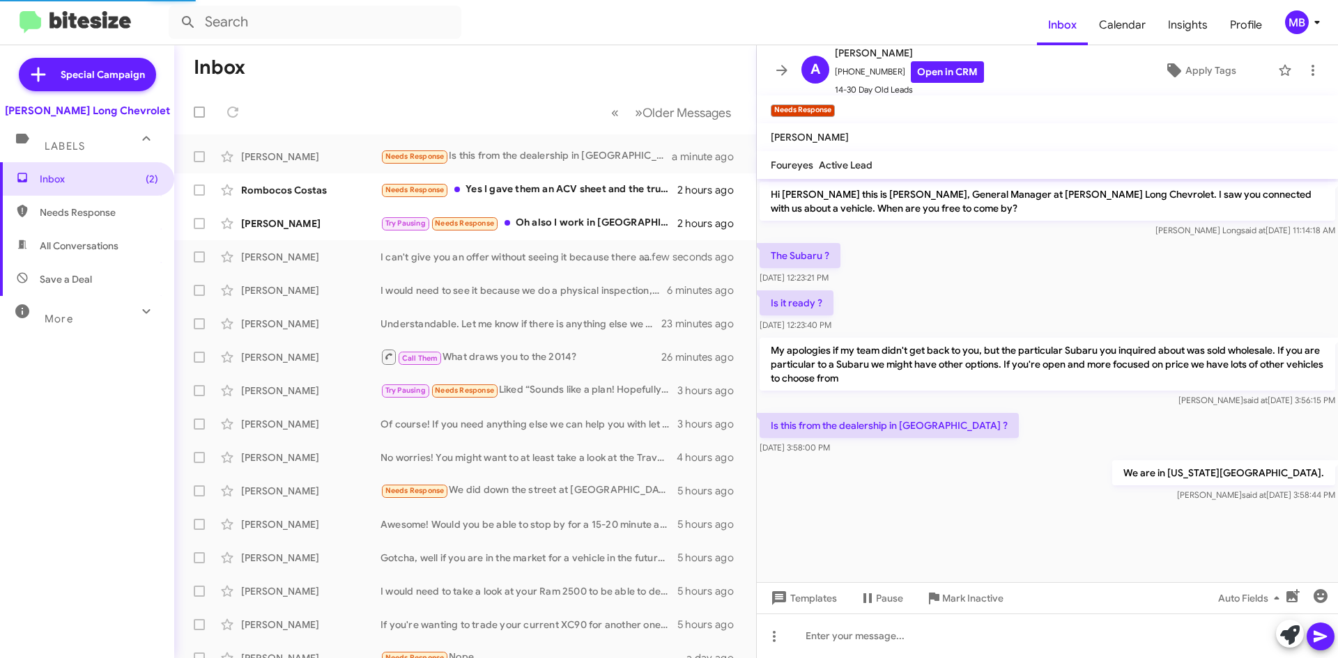
click at [141, 222] on span "Needs Response" at bounding box center [87, 212] width 174 height 33
type input "in:needs-response"
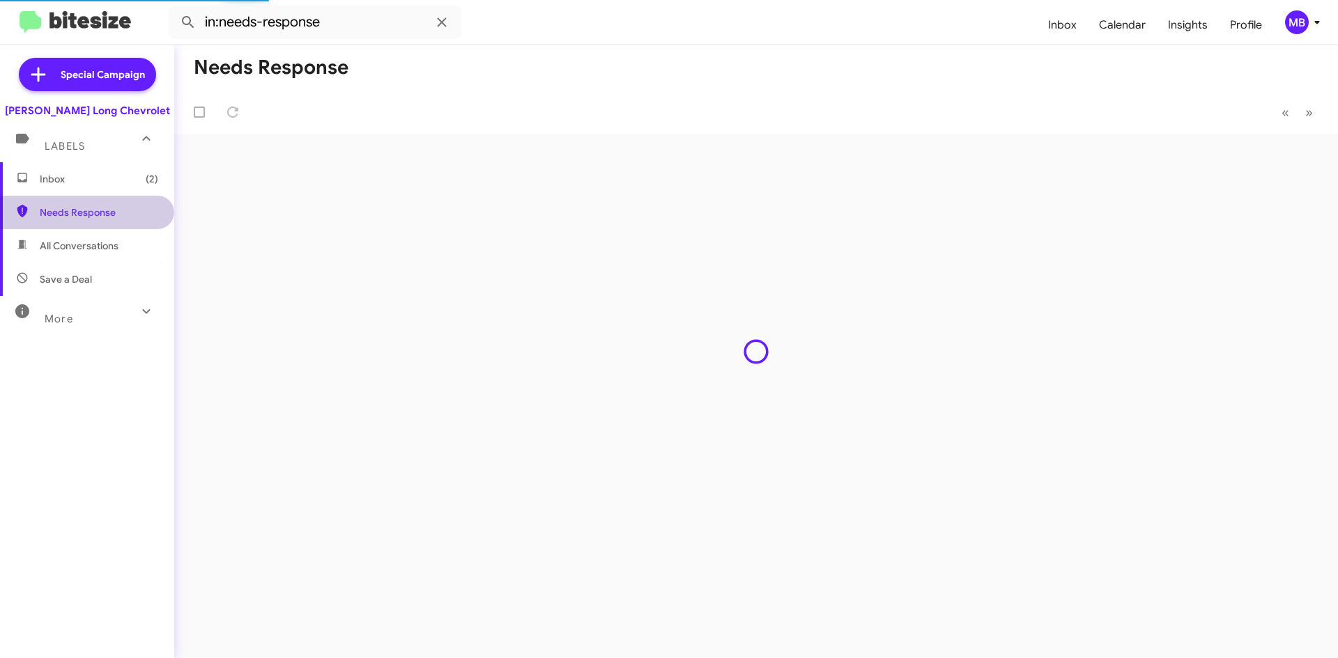
click at [114, 179] on span "Inbox (2)" at bounding box center [99, 179] width 118 height 14
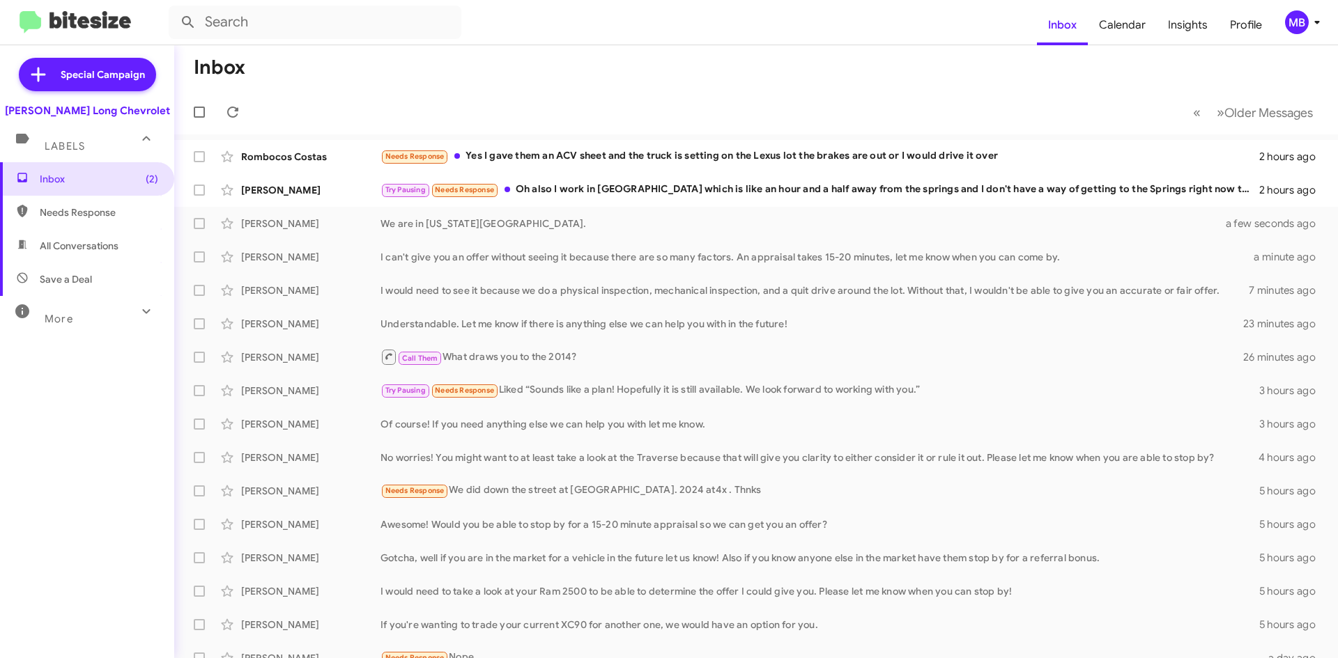
click at [99, 208] on span "Needs Response" at bounding box center [99, 213] width 118 height 14
type input "in:needs-response"
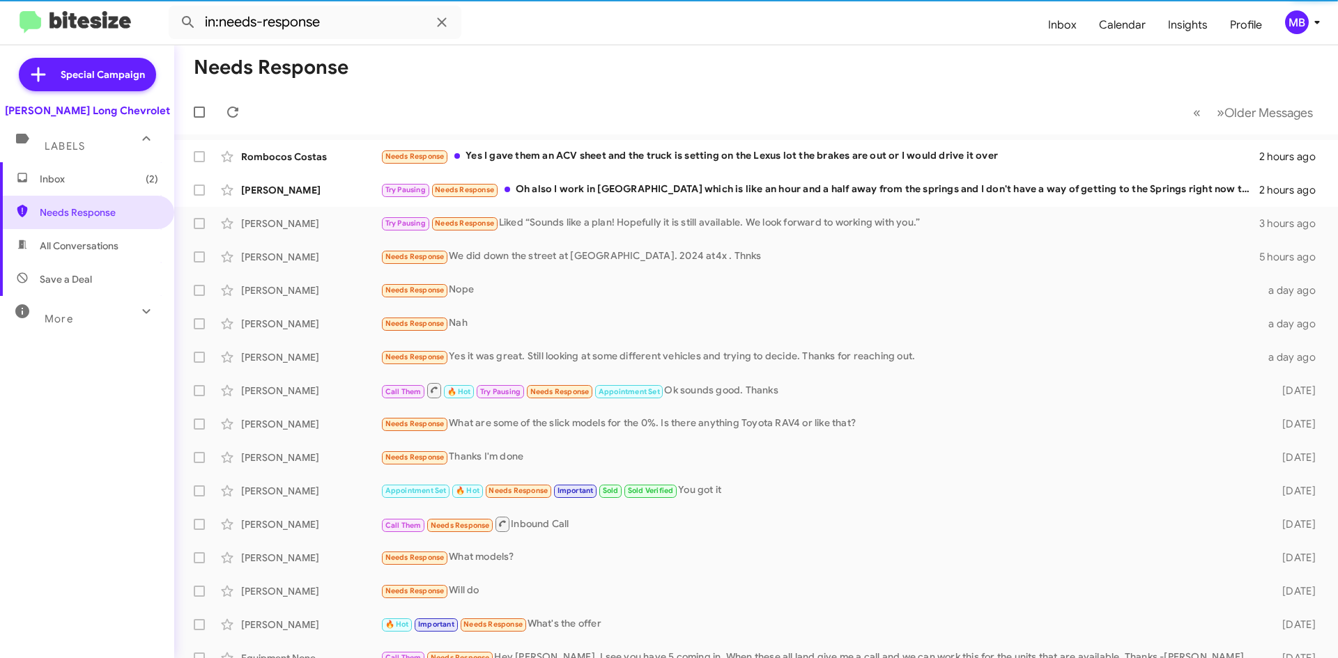
click at [104, 190] on span "Inbox (2)" at bounding box center [87, 178] width 174 height 33
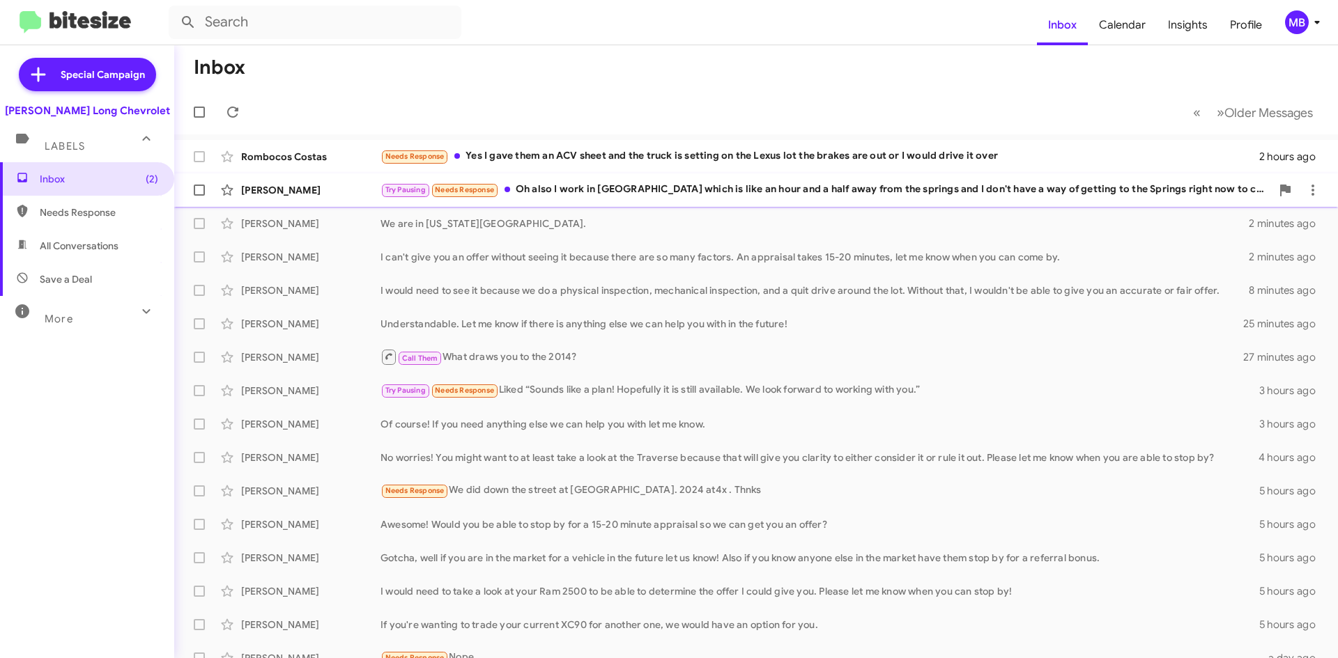
click at [700, 189] on div "Try Pausing Needs Response Oh also I work in [GEOGRAPHIC_DATA] which is like an…" at bounding box center [825, 190] width 890 height 16
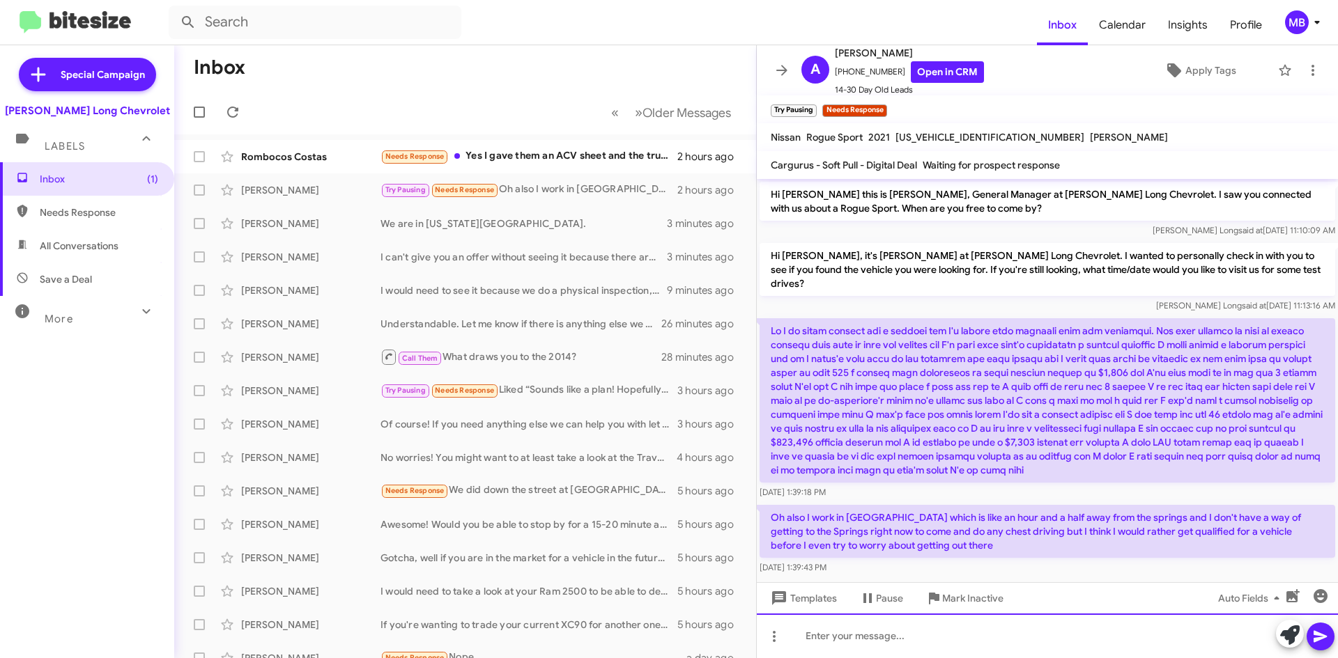
click at [1015, 646] on div at bounding box center [1047, 636] width 581 height 45
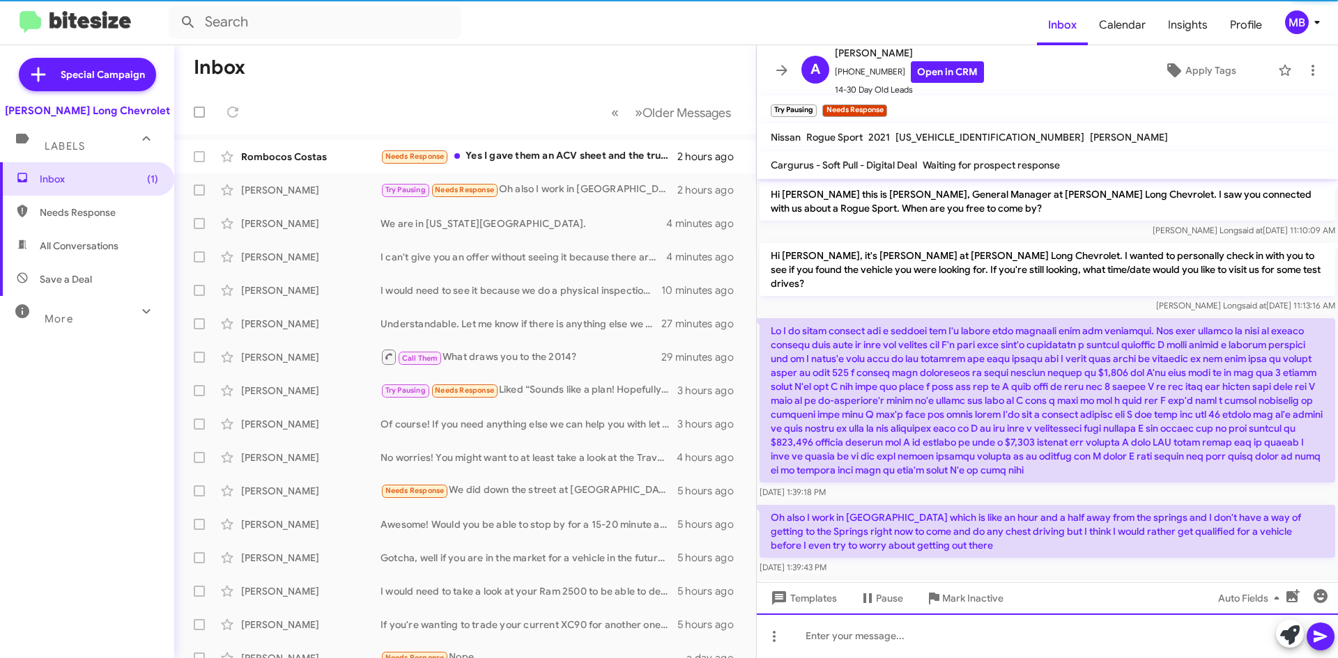
scroll to position [60, 0]
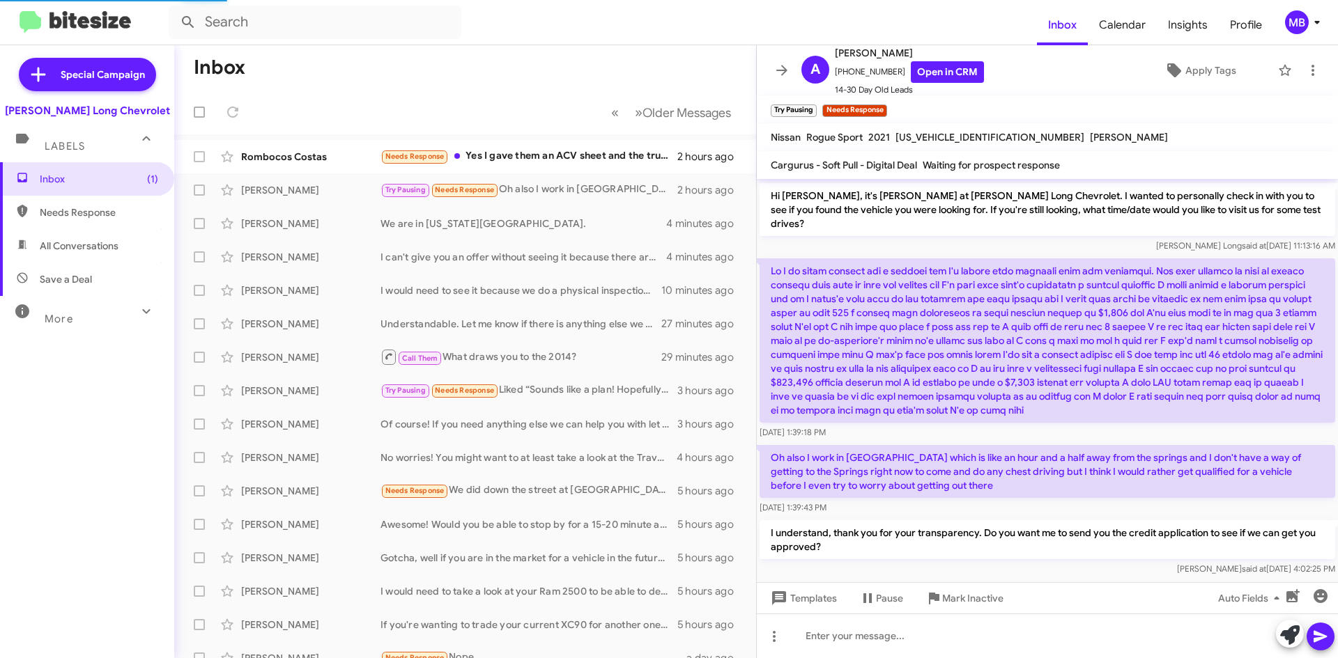
click at [120, 222] on span "Needs Response" at bounding box center [87, 212] width 174 height 33
type input "in:needs-response"
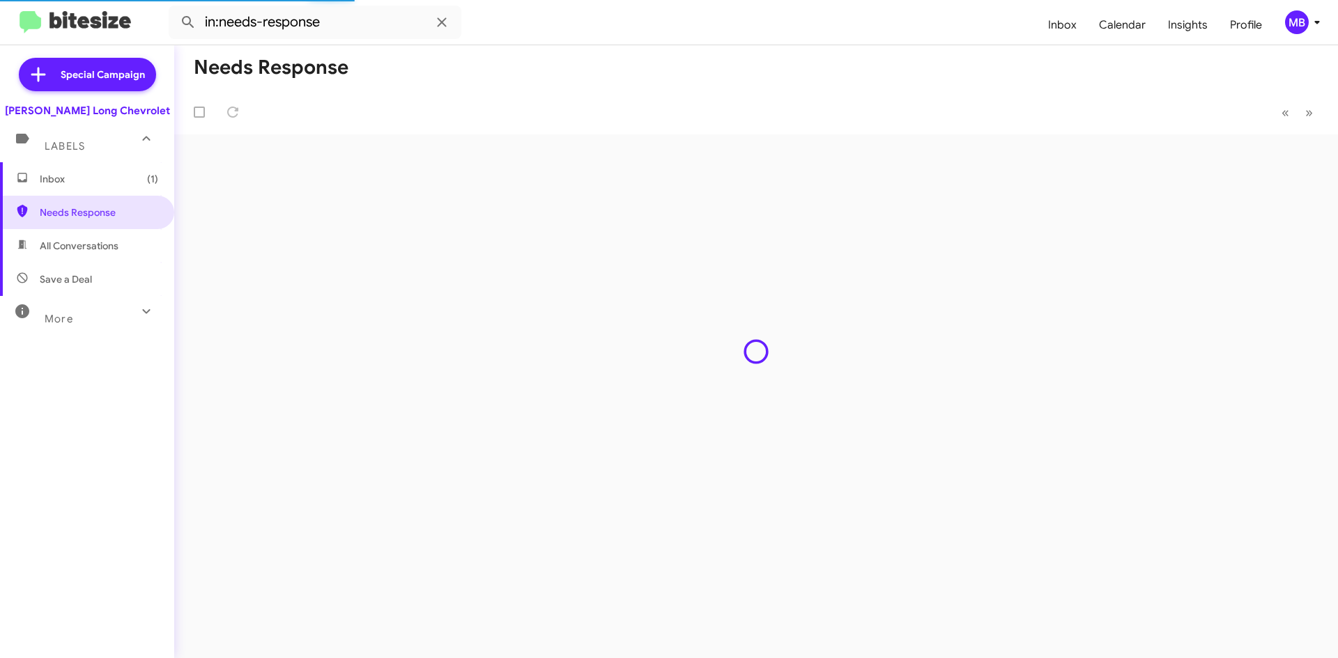
click at [135, 180] on span "Inbox (1)" at bounding box center [99, 179] width 118 height 14
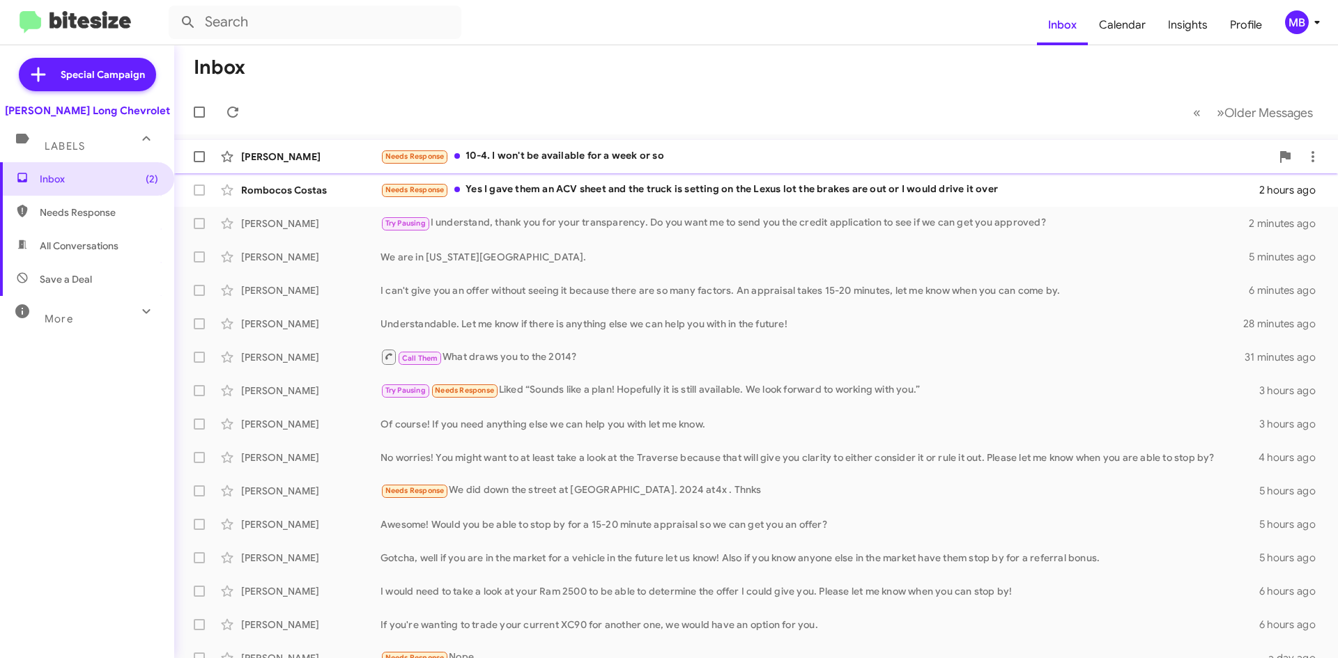
click at [580, 164] on div "Needs Response 10-4. I won't be available for a week or so" at bounding box center [825, 156] width 890 height 16
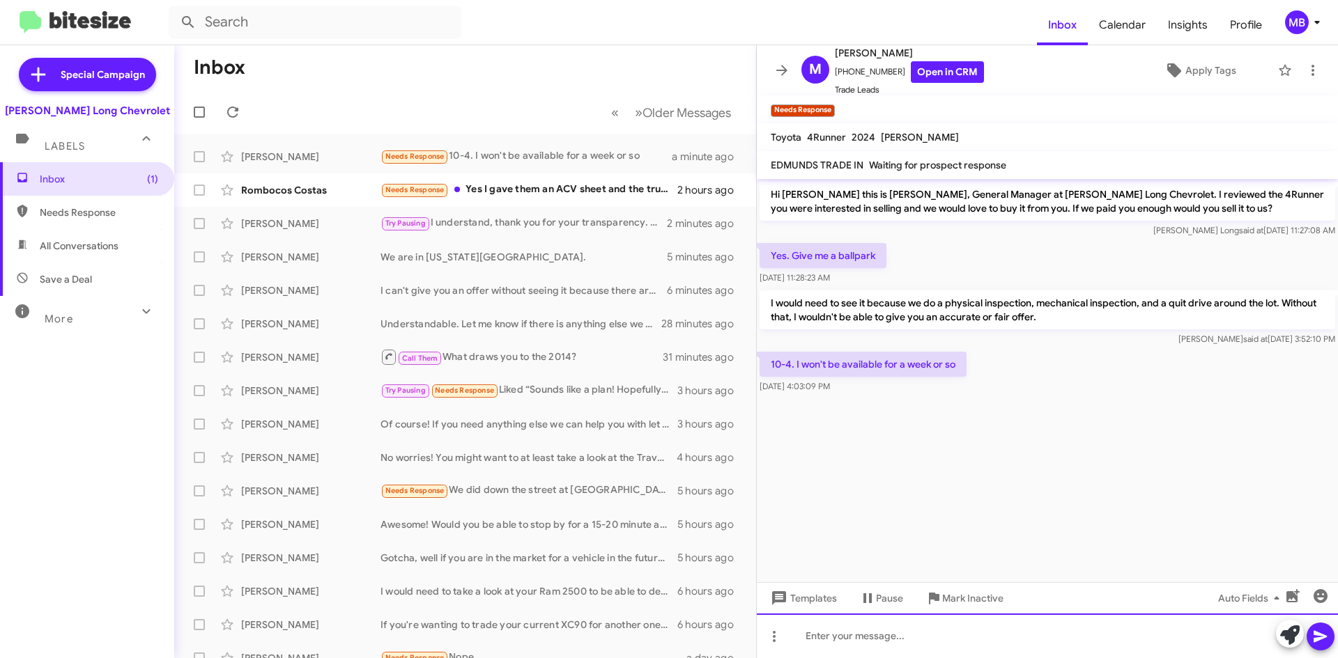
click at [1120, 629] on div at bounding box center [1047, 636] width 581 height 45
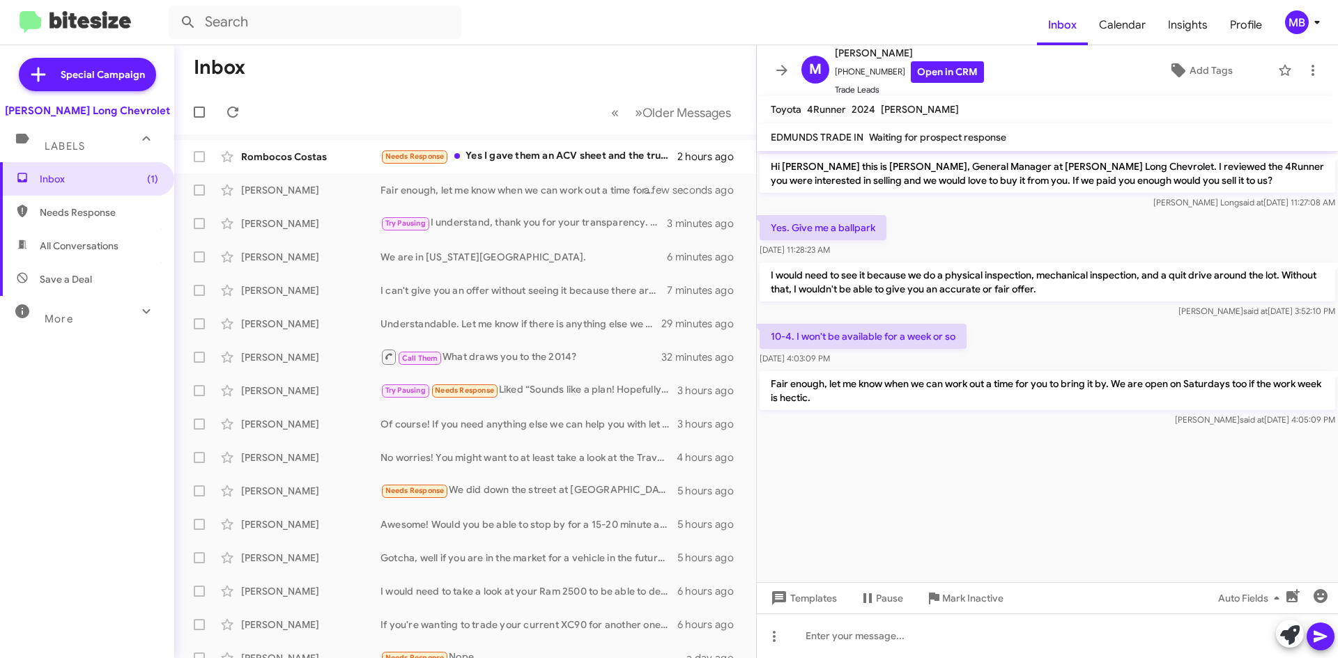
click at [110, 224] on span "Needs Response" at bounding box center [87, 212] width 174 height 33
type input "in:needs-response"
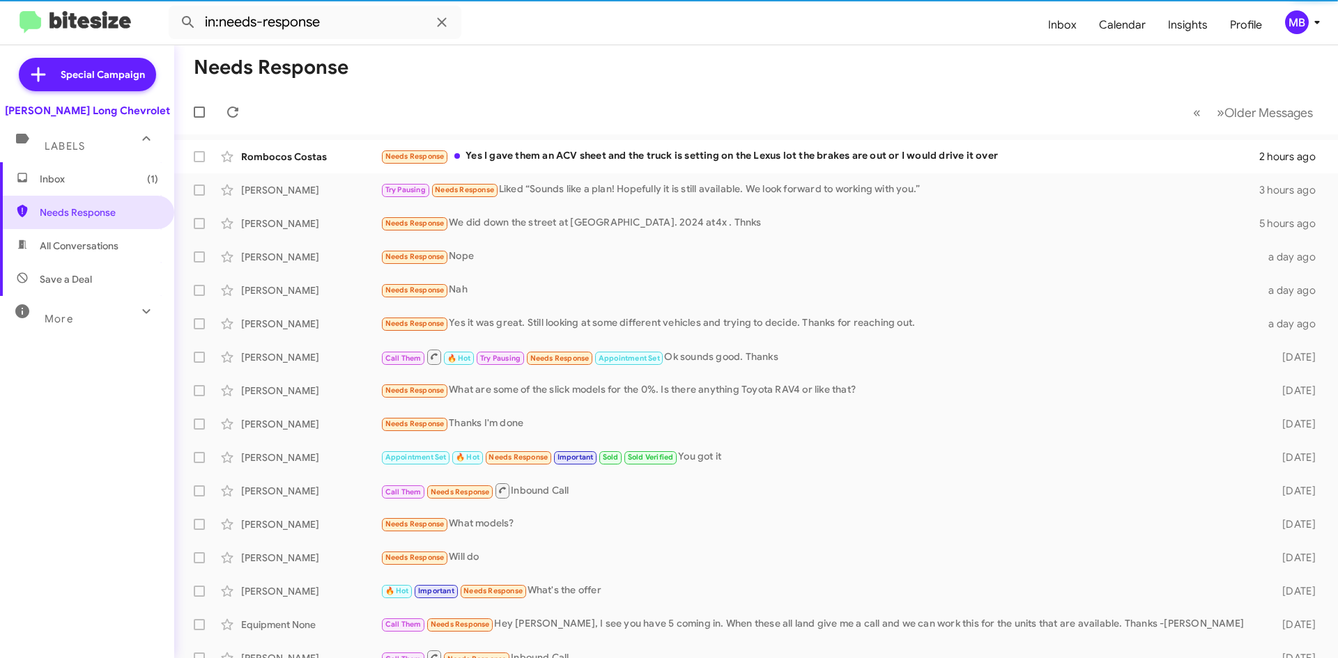
click at [96, 186] on span "Inbox (1)" at bounding box center [87, 178] width 174 height 33
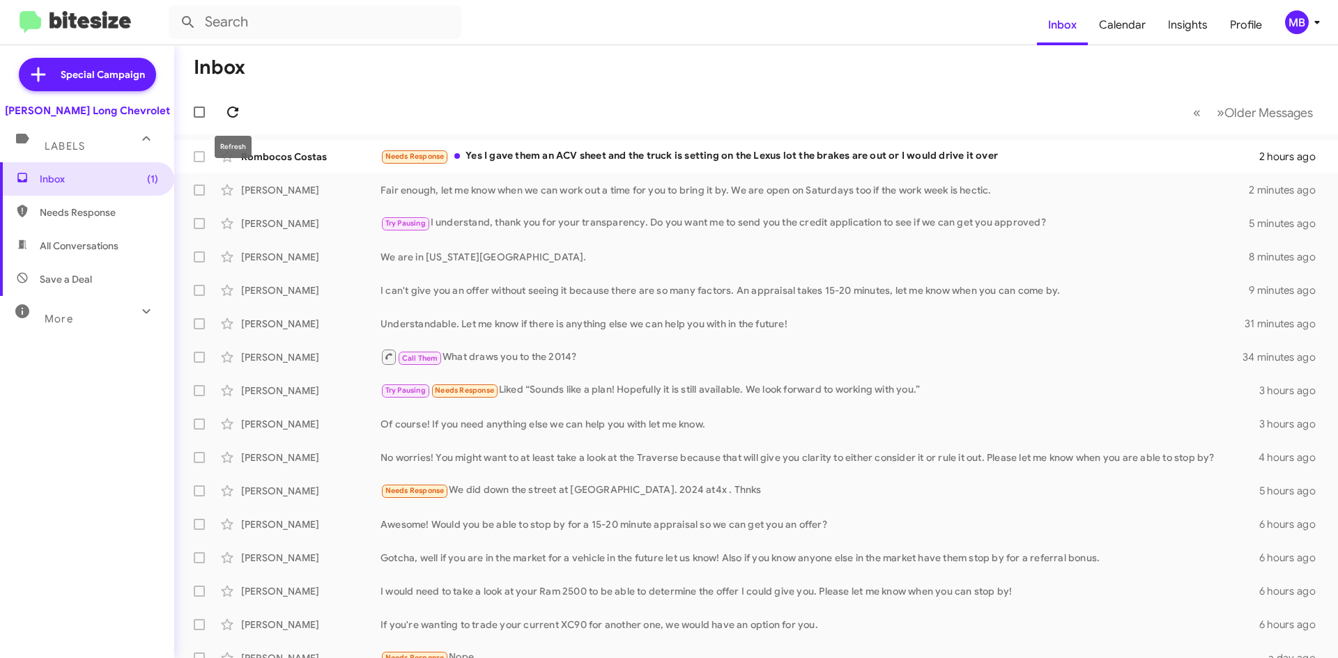
click at [234, 114] on icon at bounding box center [232, 112] width 17 height 17
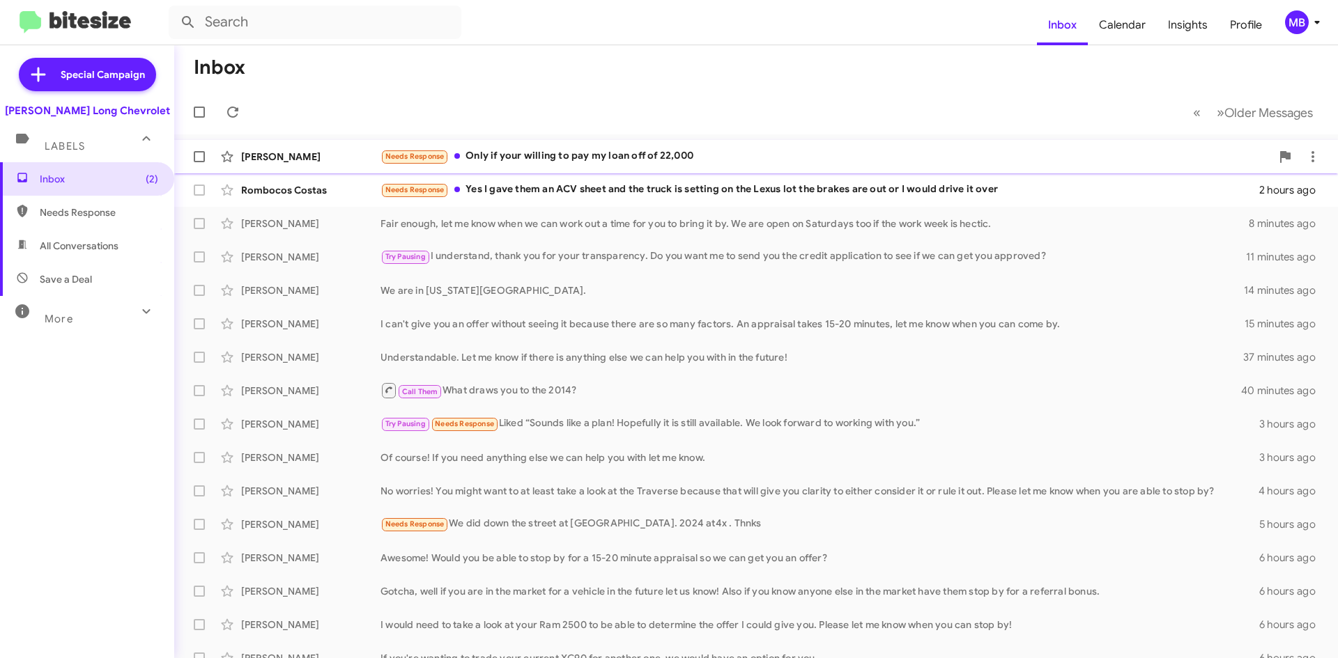
click at [704, 155] on div "Needs Response Only if your willing to pay my loan off of 22,000" at bounding box center [825, 156] width 890 height 16
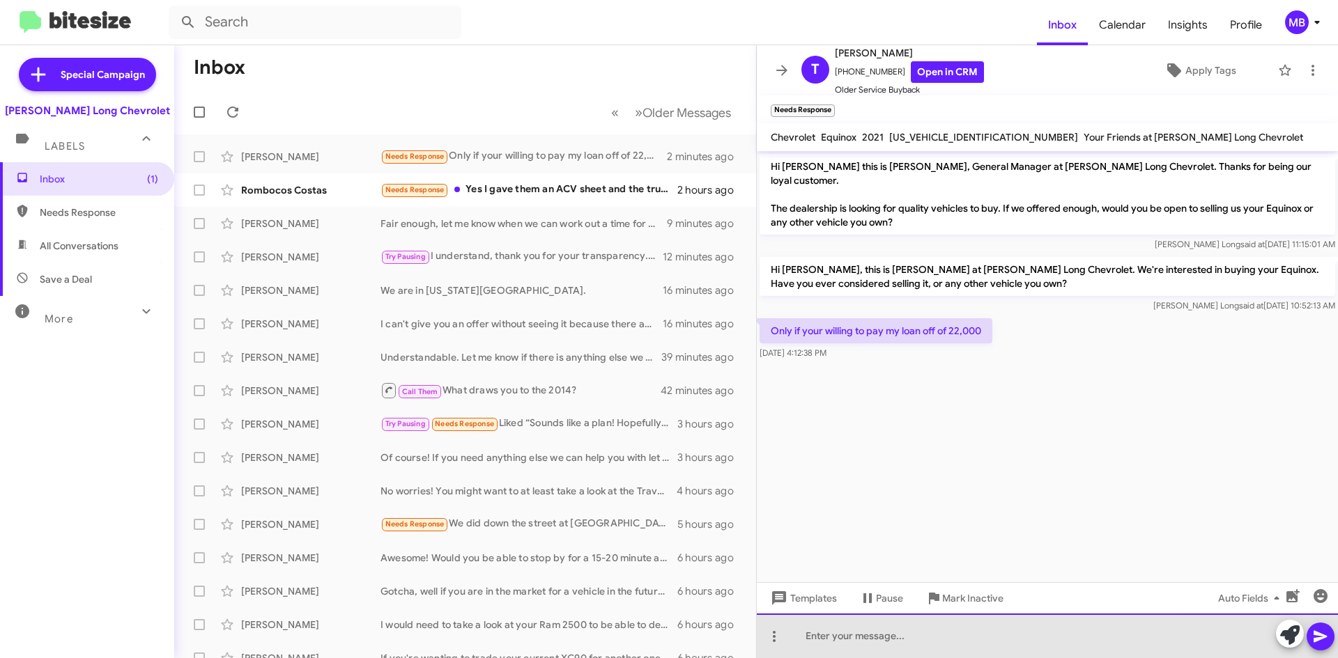
click at [904, 646] on div at bounding box center [1047, 636] width 581 height 45
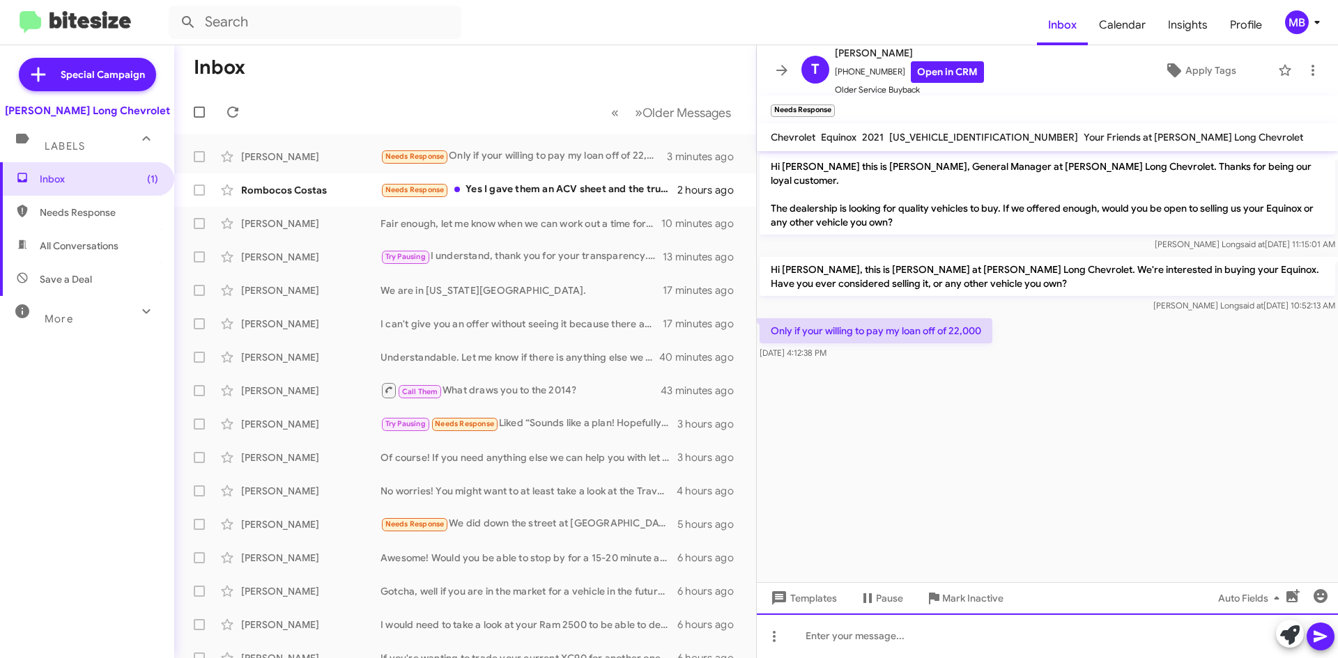
click at [1030, 625] on div at bounding box center [1047, 636] width 581 height 45
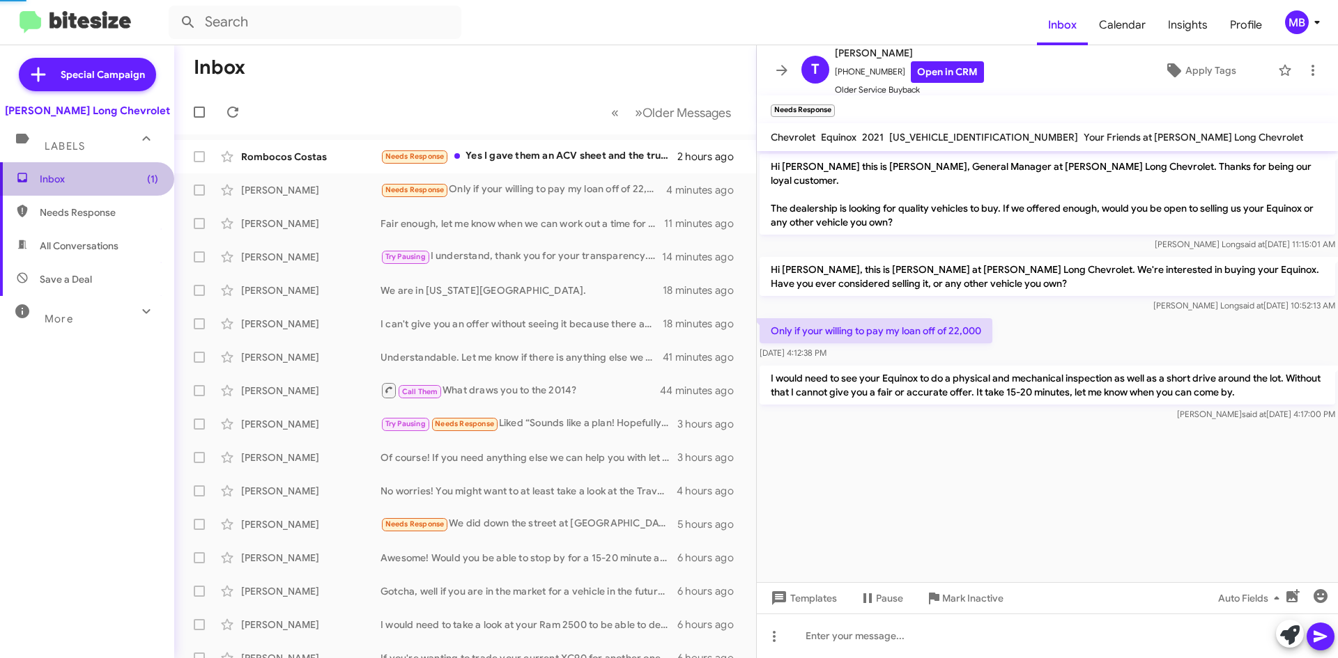
click at [132, 190] on span "Inbox (1)" at bounding box center [87, 178] width 174 height 33
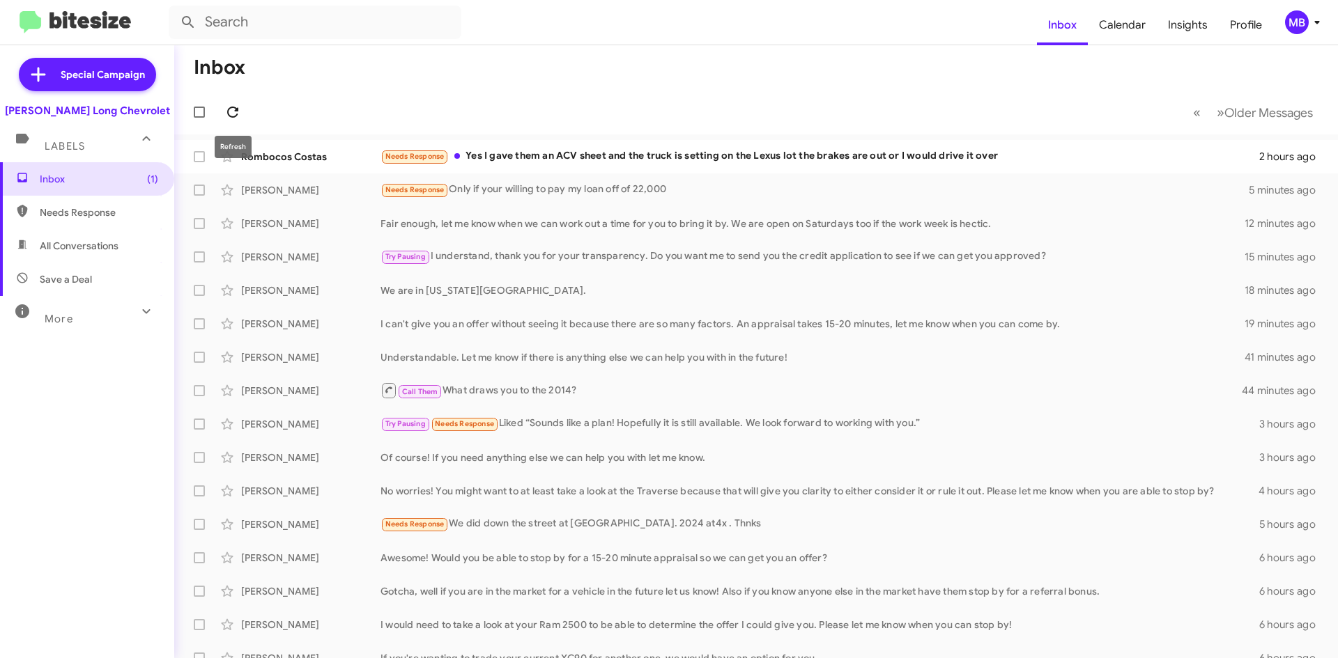
click at [238, 102] on button at bounding box center [233, 112] width 28 height 28
click at [748, 160] on div "Needs Response Yes I gave them an ACV sheet and the truck is setting on the Lex…" at bounding box center [819, 156] width 879 height 16
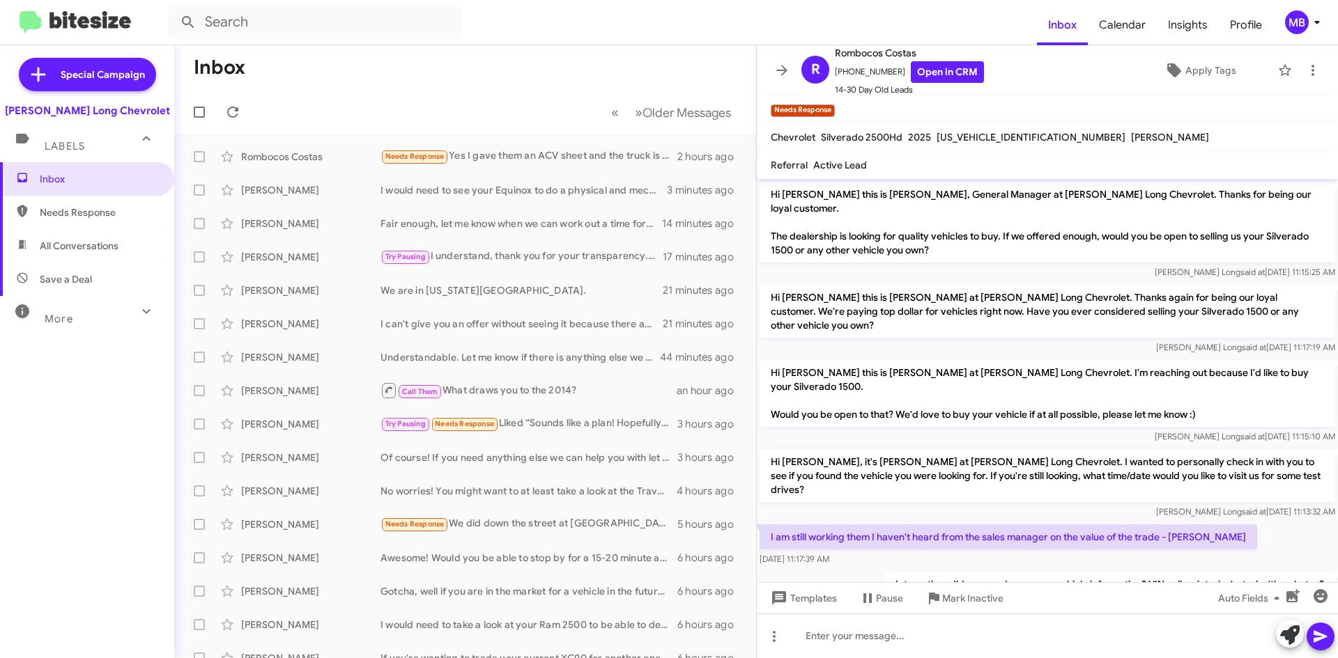
scroll to position [50, 0]
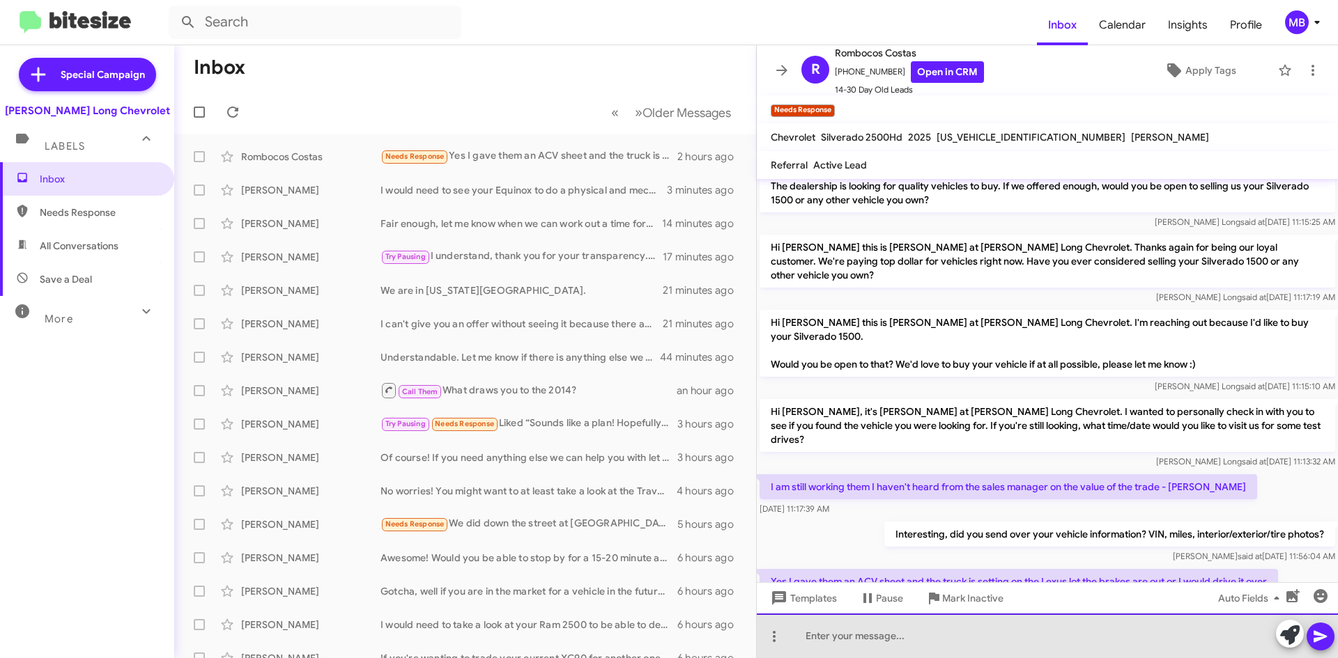
drag, startPoint x: 915, startPoint y: 641, endPoint x: 830, endPoint y: 640, distance: 85.0
click at [915, 641] on div at bounding box center [1047, 636] width 581 height 45
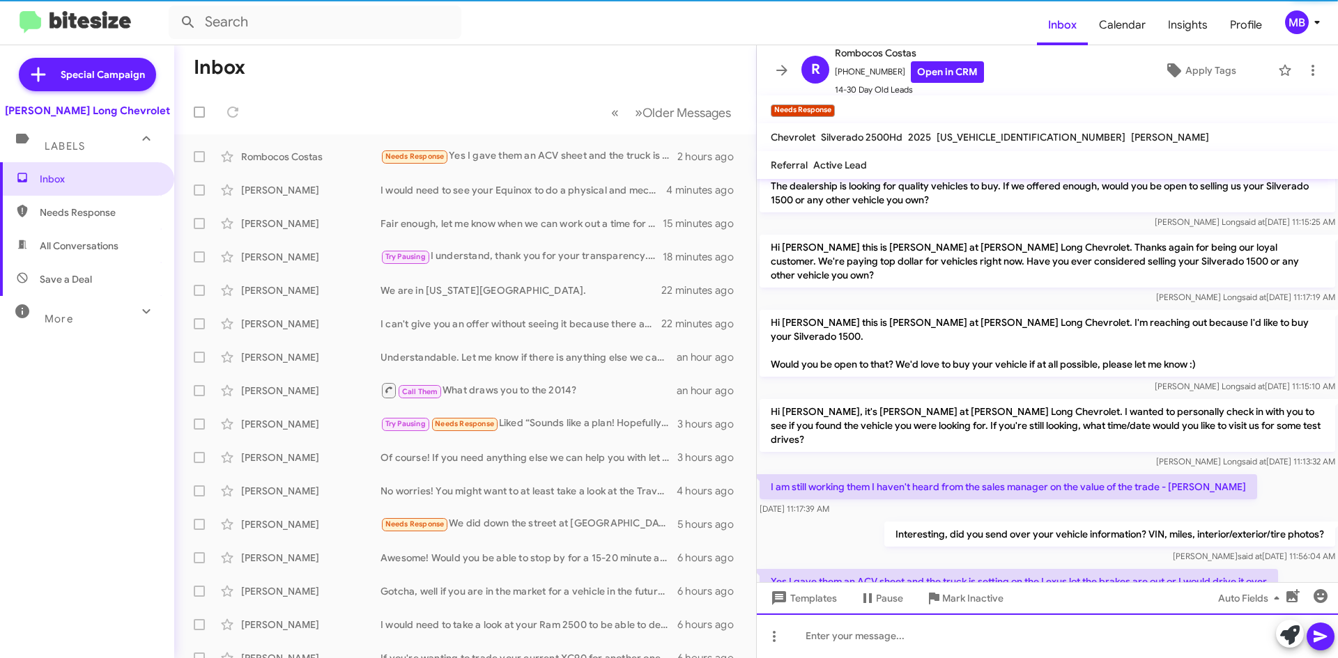
scroll to position [101, 0]
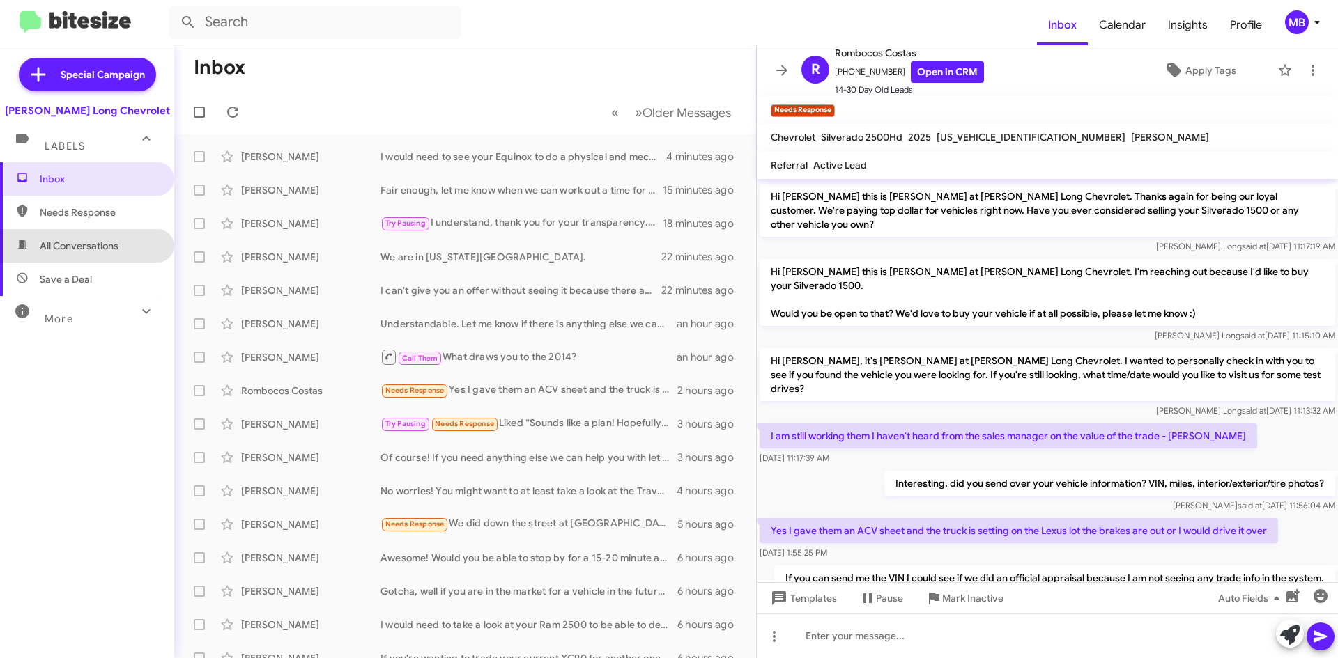
click at [95, 230] on span "All Conversations" at bounding box center [87, 245] width 174 height 33
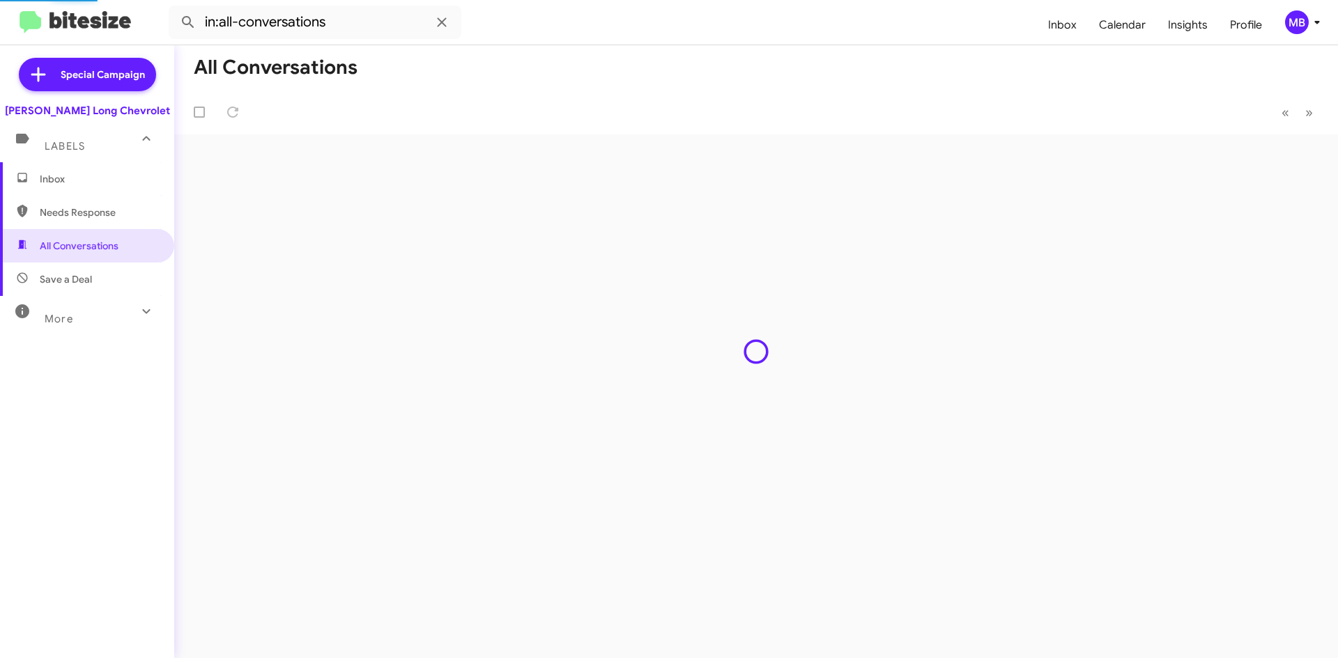
click at [100, 210] on span "Needs Response" at bounding box center [99, 213] width 118 height 14
type input "in:needs-response"
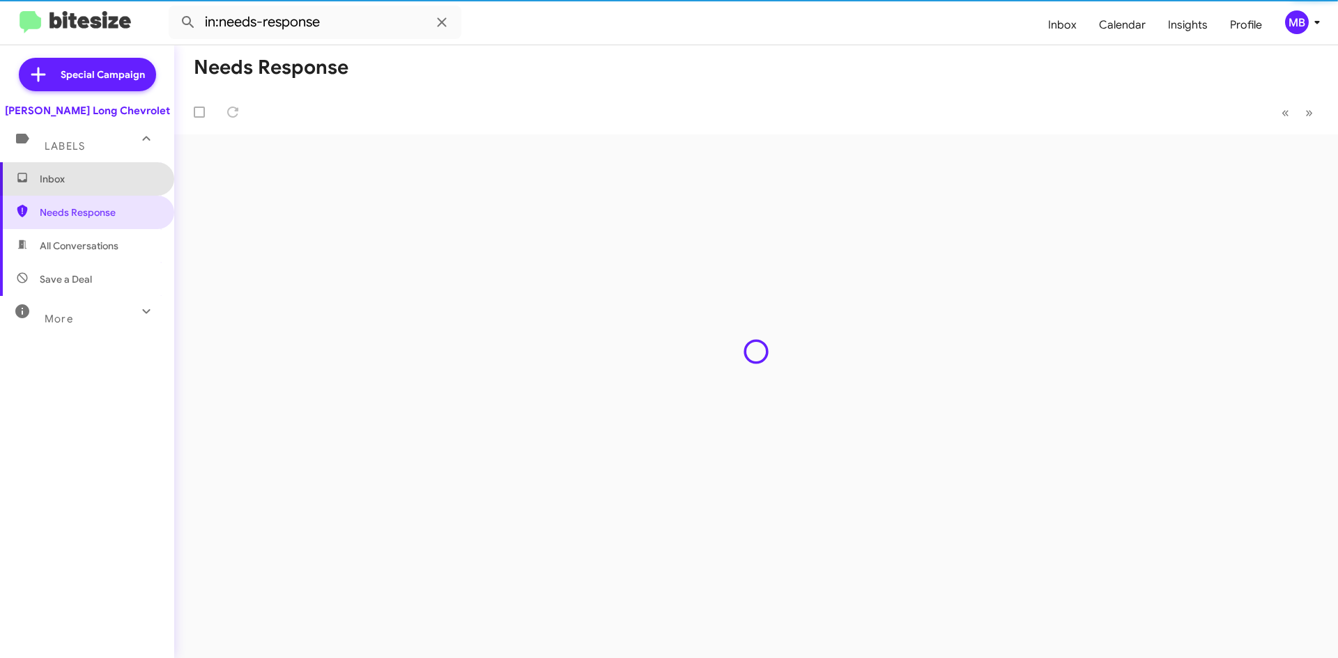
click at [99, 187] on span "Inbox" at bounding box center [87, 178] width 174 height 33
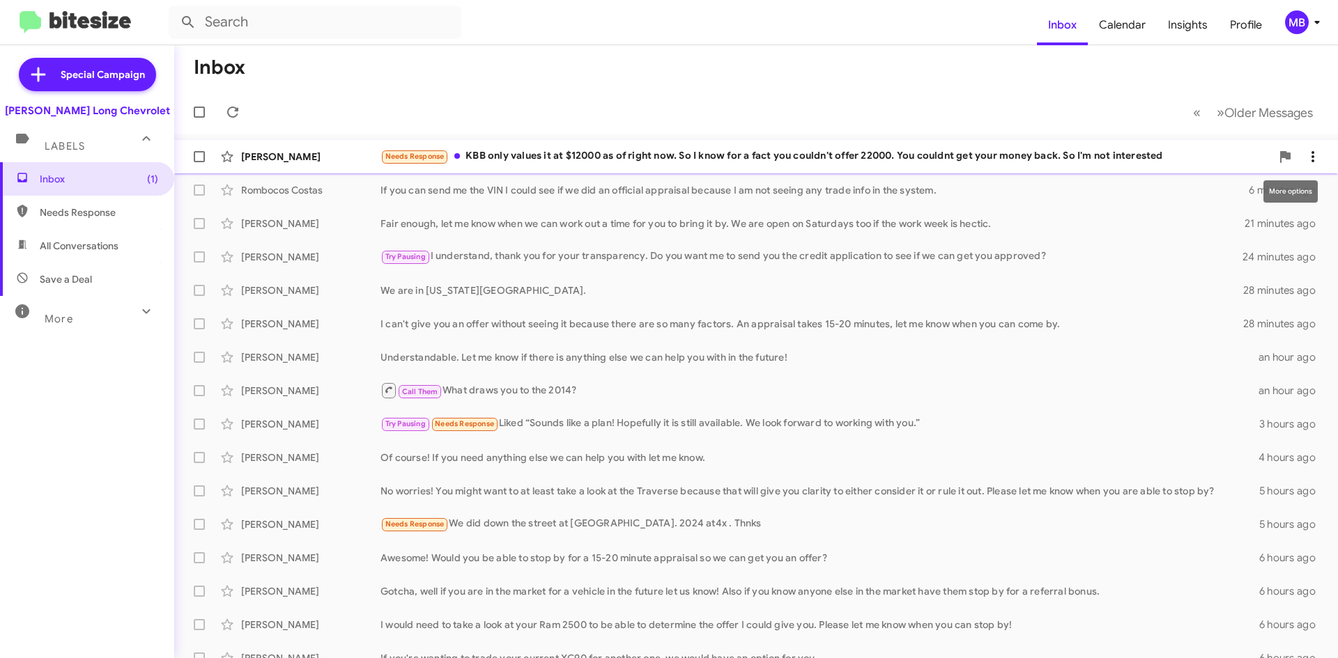
click at [1304, 148] on button at bounding box center [1313, 157] width 28 height 28
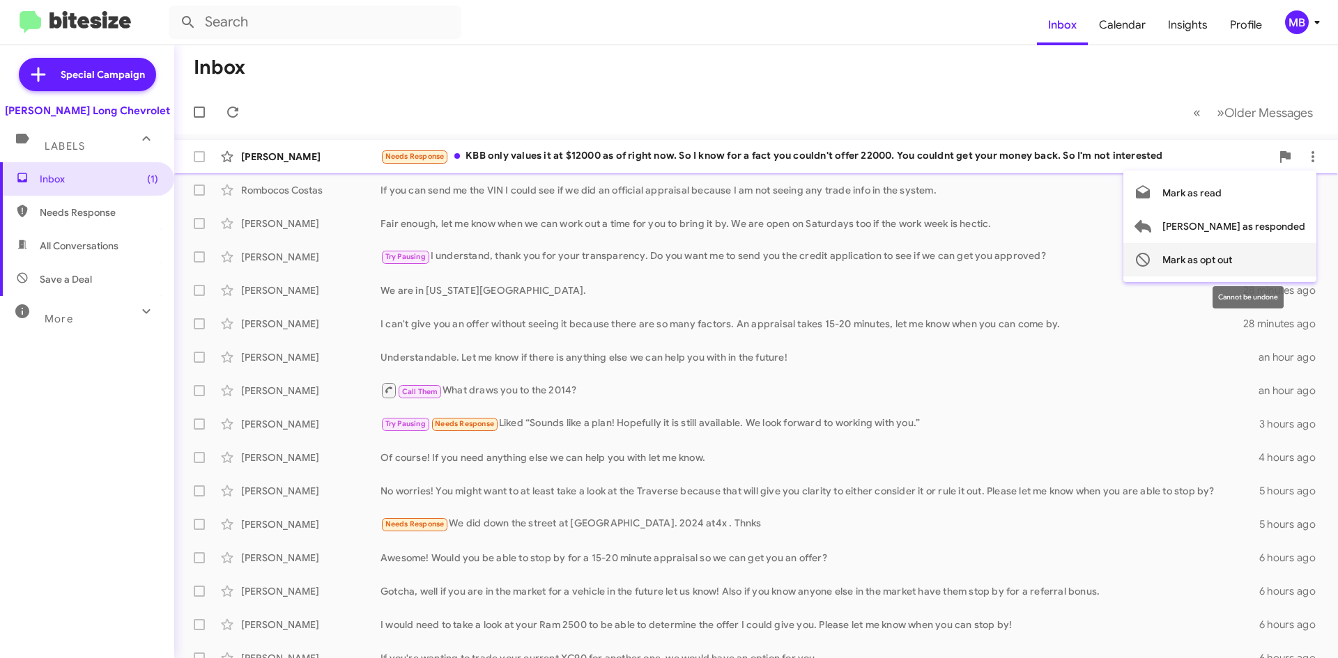
click at [1232, 264] on span "Mark as opt out" at bounding box center [1197, 259] width 70 height 33
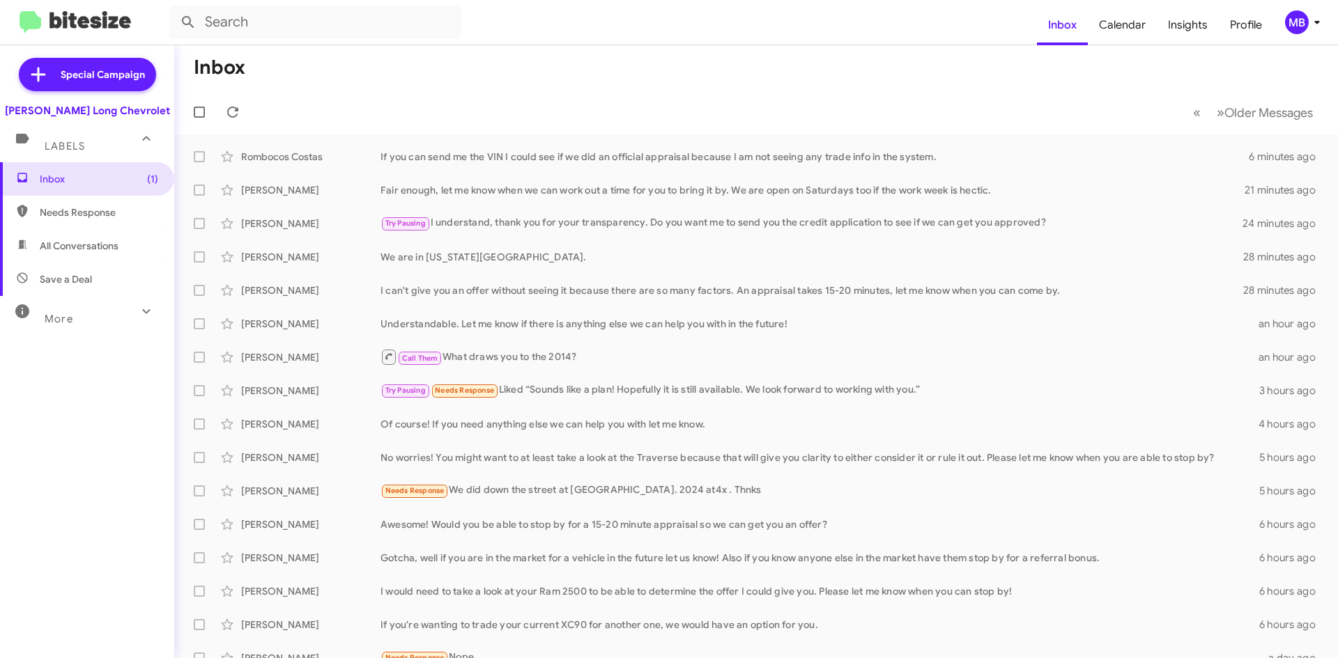
click at [90, 212] on span "Needs Response" at bounding box center [99, 213] width 118 height 14
type input "in:needs-response"
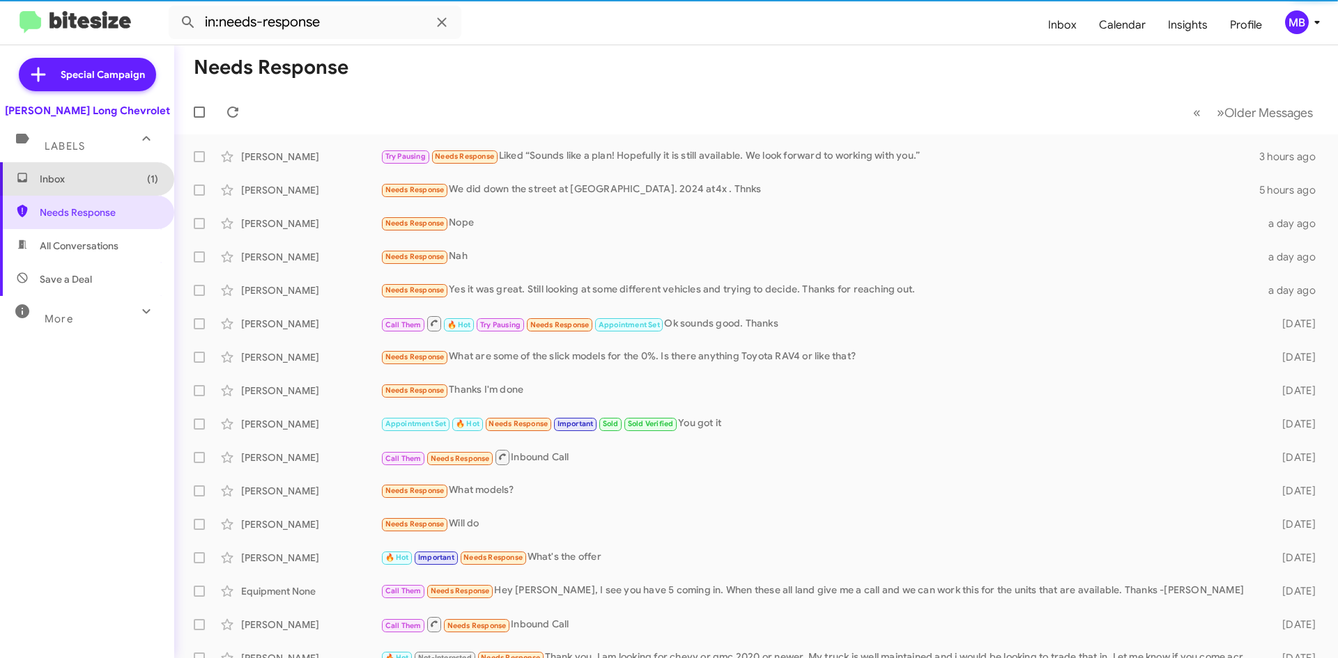
click at [121, 180] on span "Inbox (1)" at bounding box center [99, 179] width 118 height 14
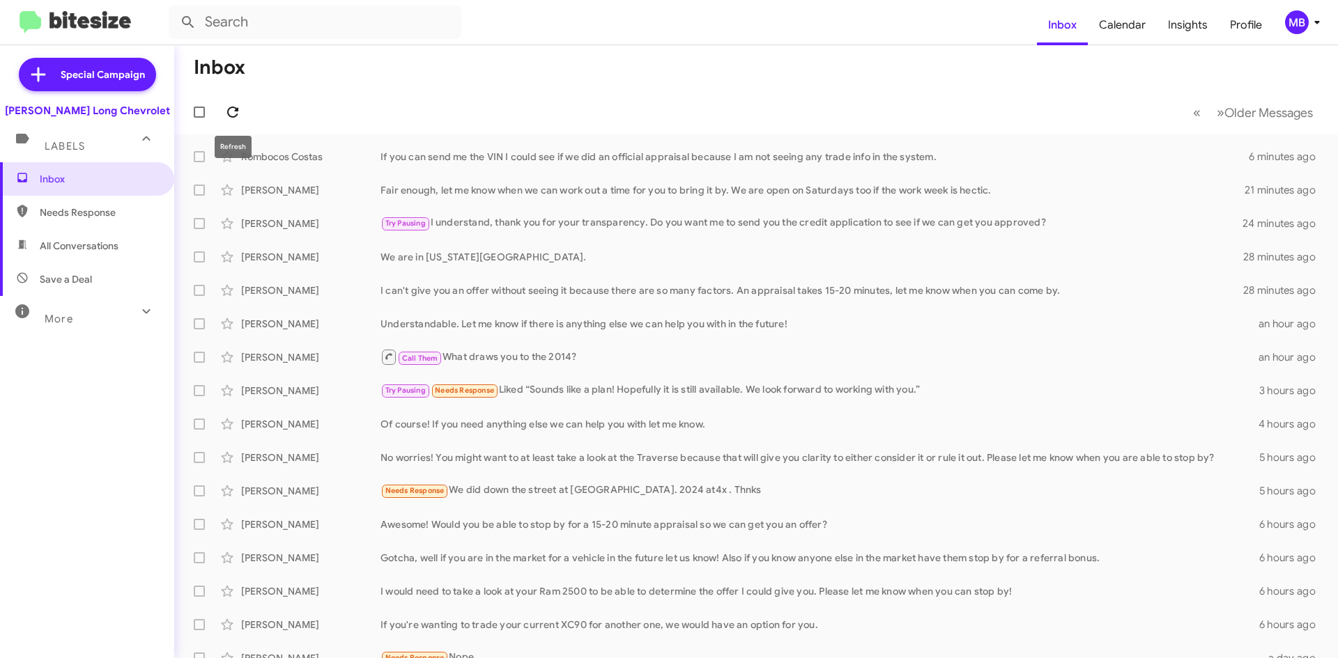
click at [238, 105] on icon at bounding box center [232, 112] width 17 height 17
click at [240, 112] on icon at bounding box center [232, 112] width 17 height 17
click at [237, 114] on icon at bounding box center [232, 112] width 11 height 11
click at [226, 122] on button at bounding box center [233, 112] width 28 height 28
click at [222, 187] on icon at bounding box center [227, 190] width 17 height 17
